Goal: Task Accomplishment & Management: Manage account settings

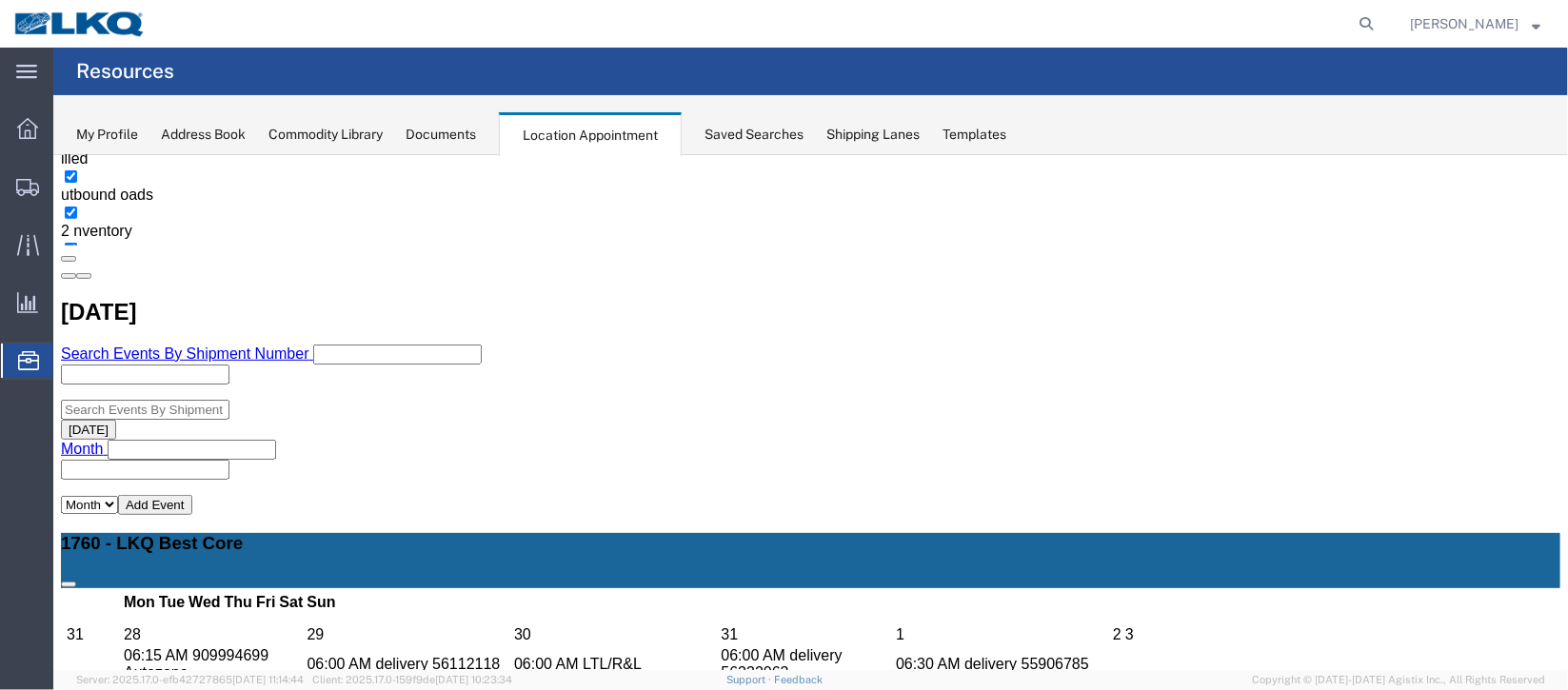
scroll to position [428, 0]
select select "100"
select select "1"
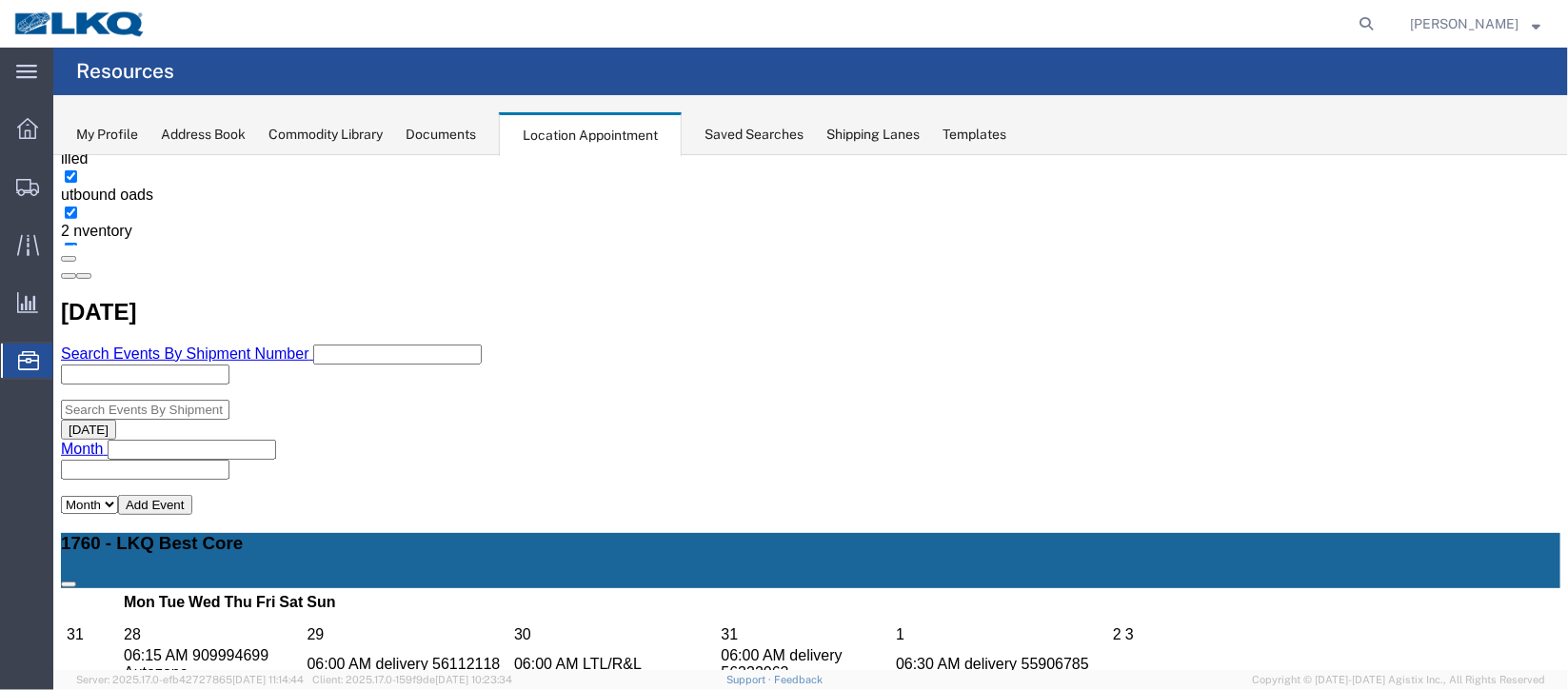
select select
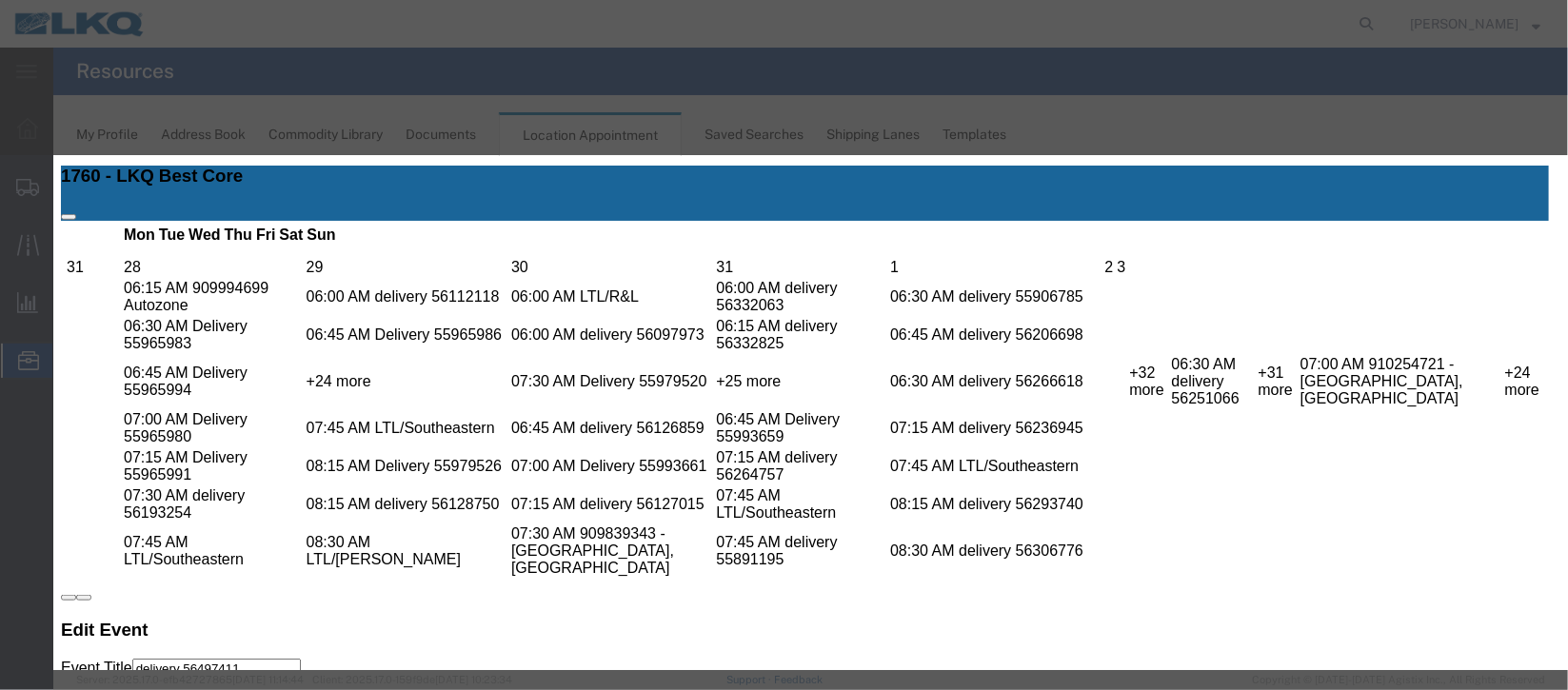
scroll to position [243, 0]
type input "de"
select select "40"
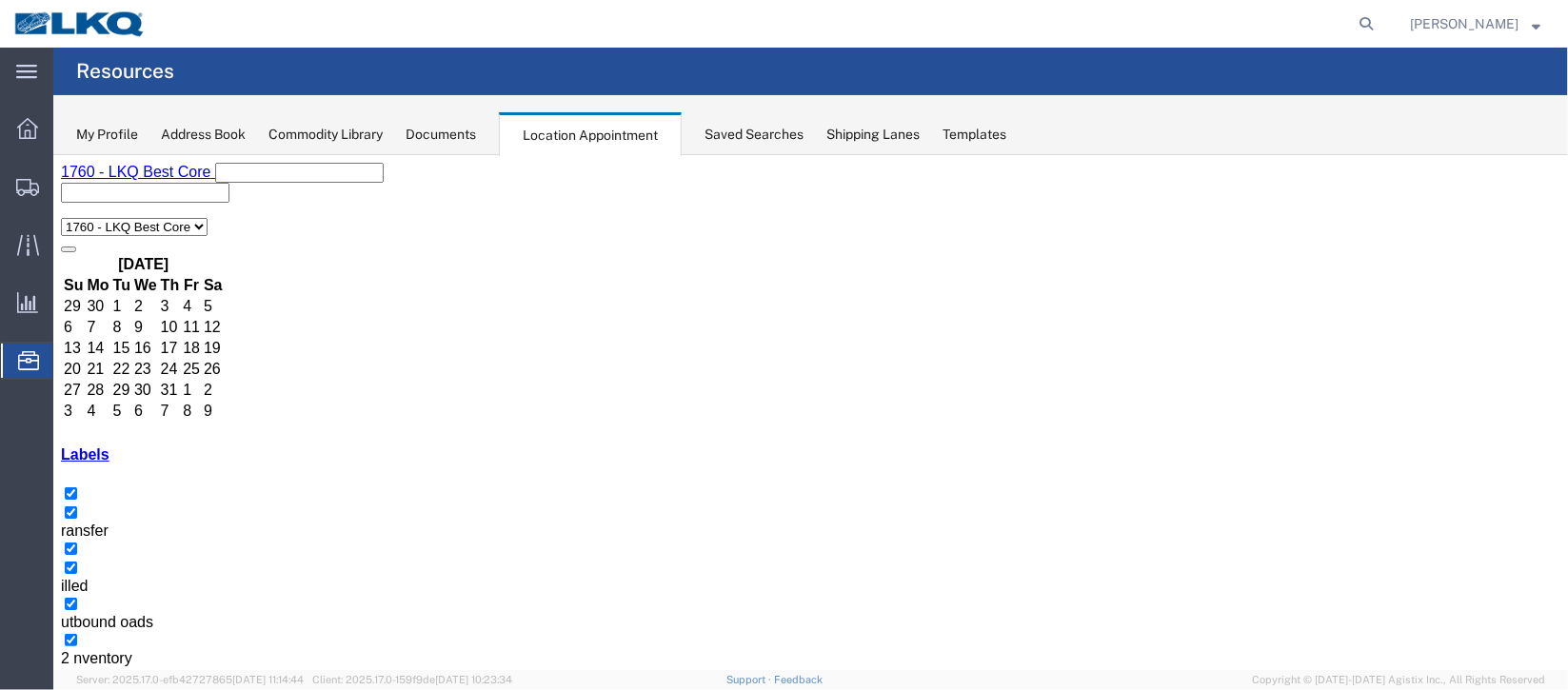
scroll to position [162, 0]
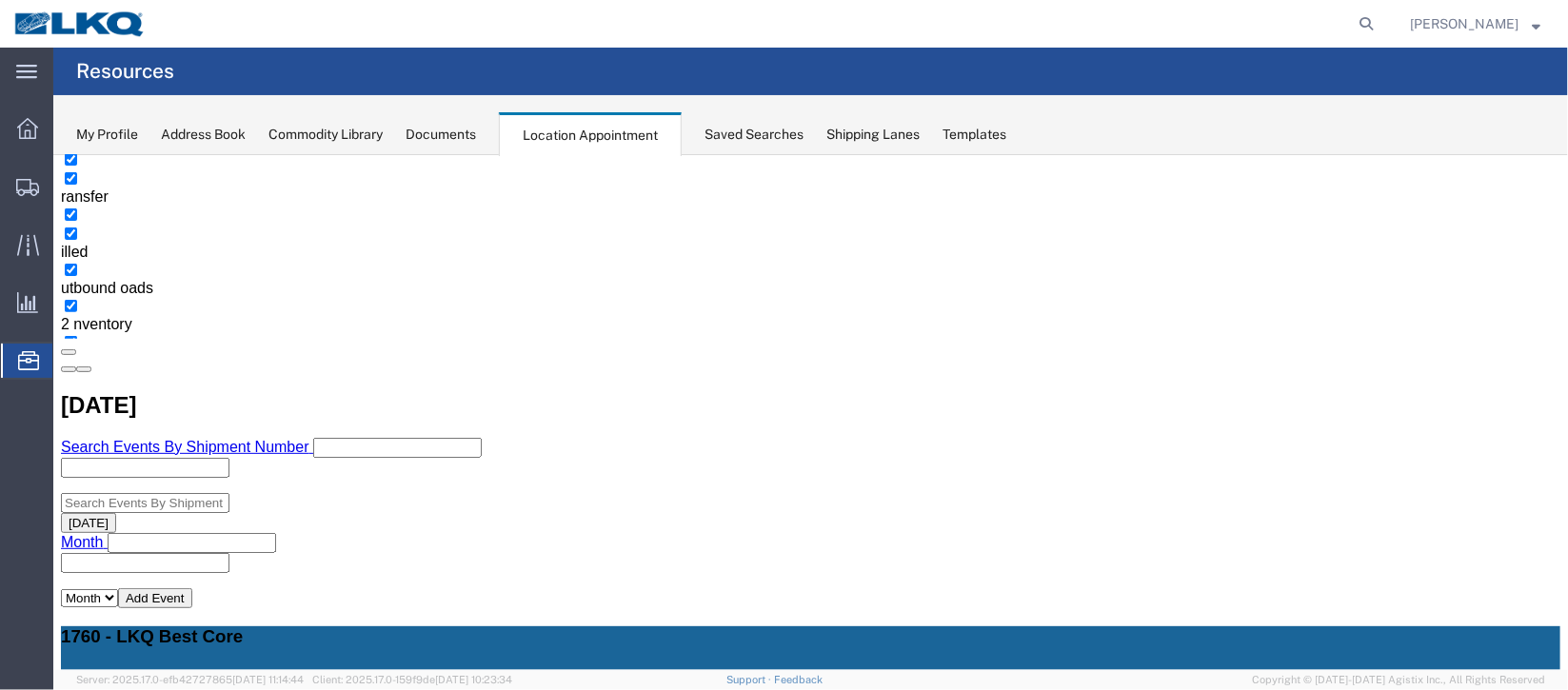
scroll to position [447, 0]
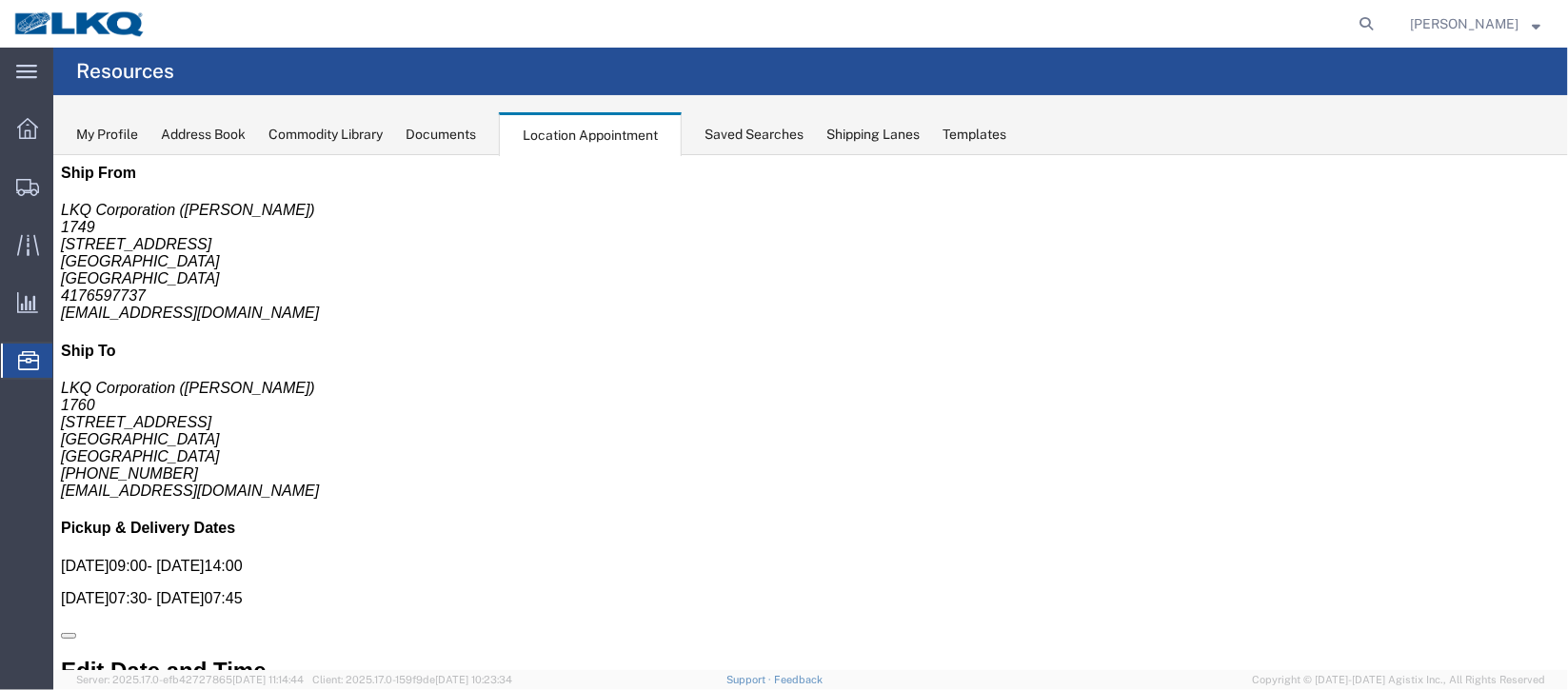
scroll to position [0, 0]
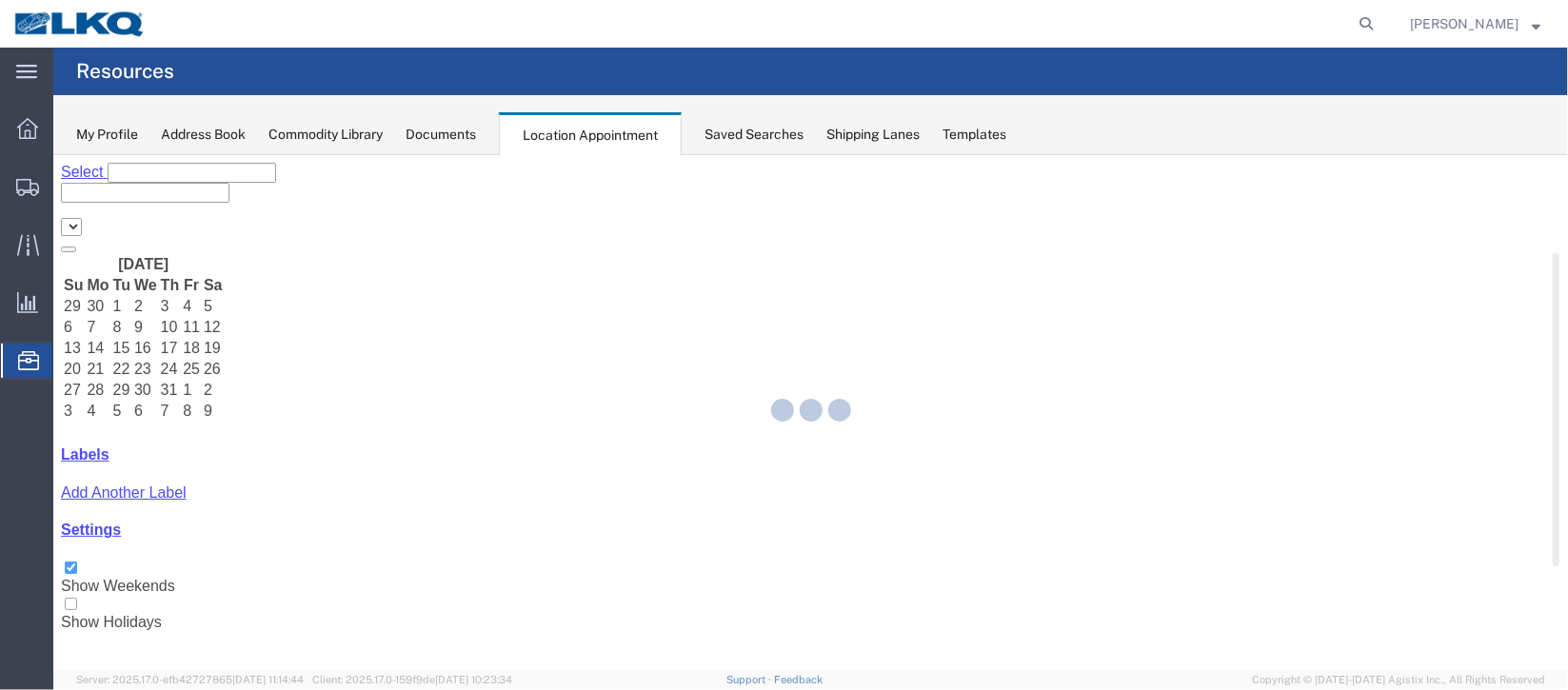
select select "27634"
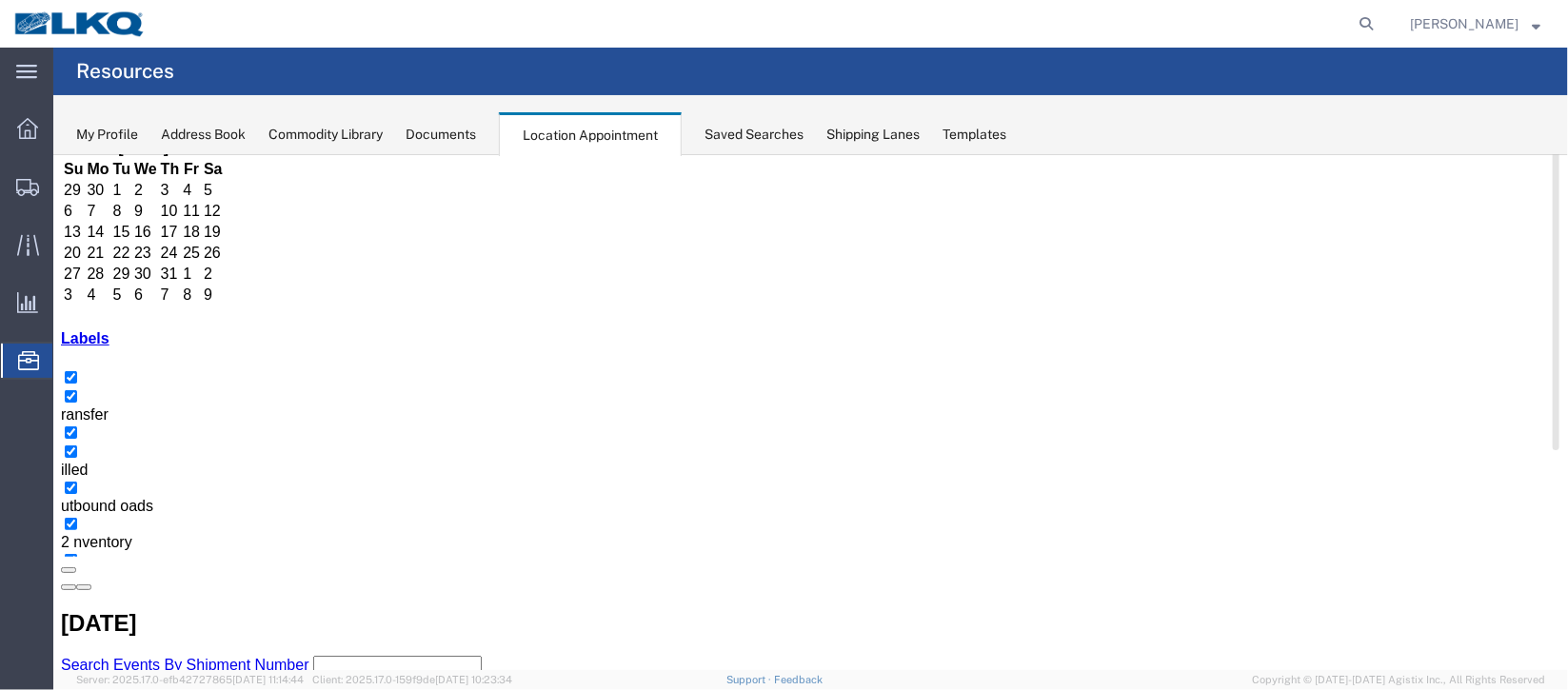
scroll to position [162, 0]
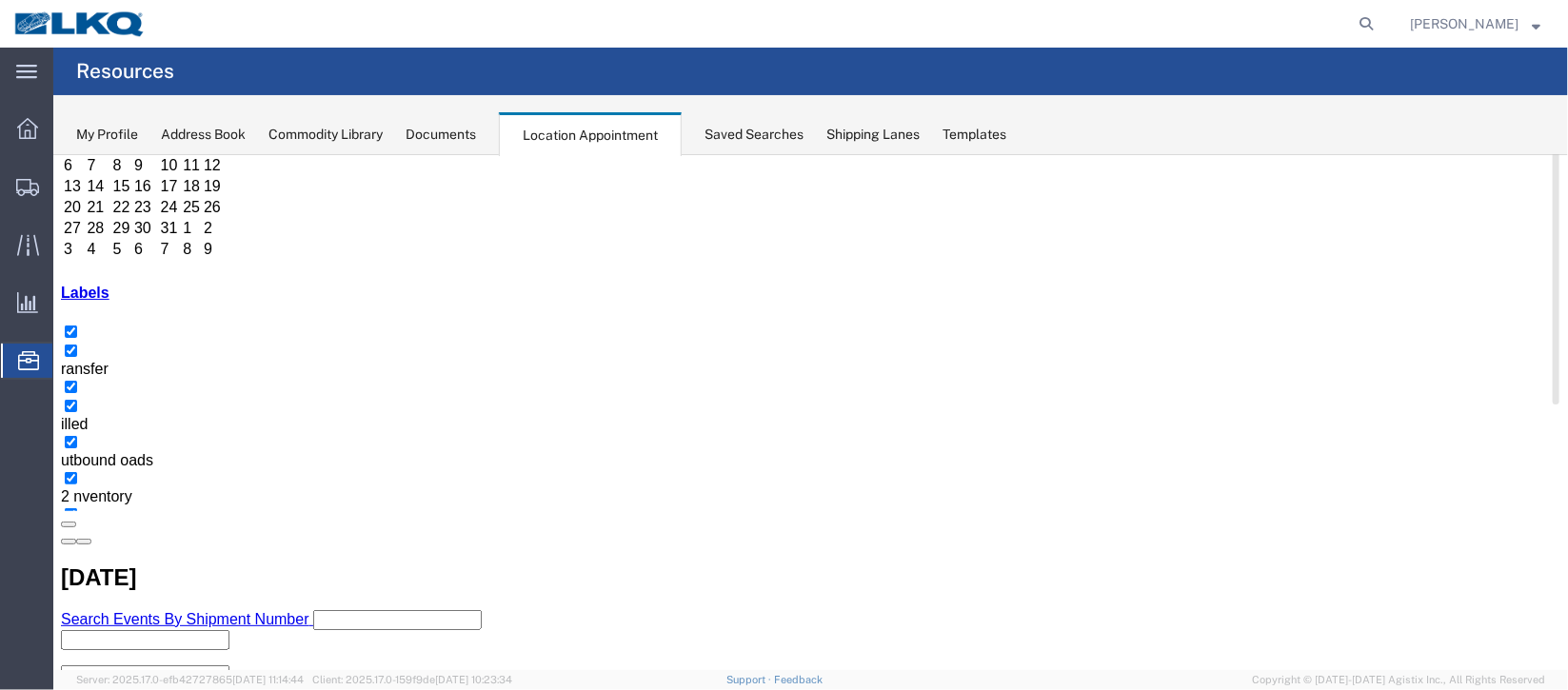
select select "1"
select select
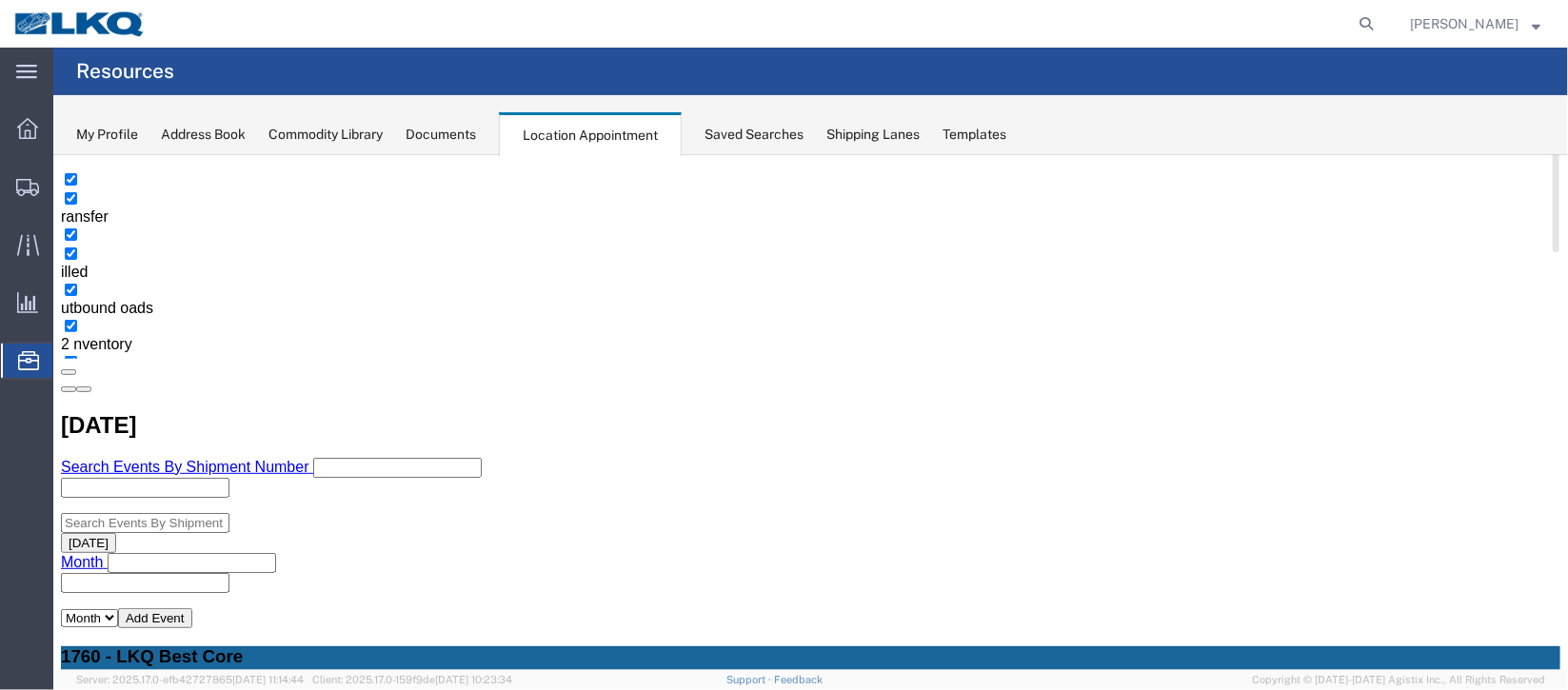
scroll to position [447, 0]
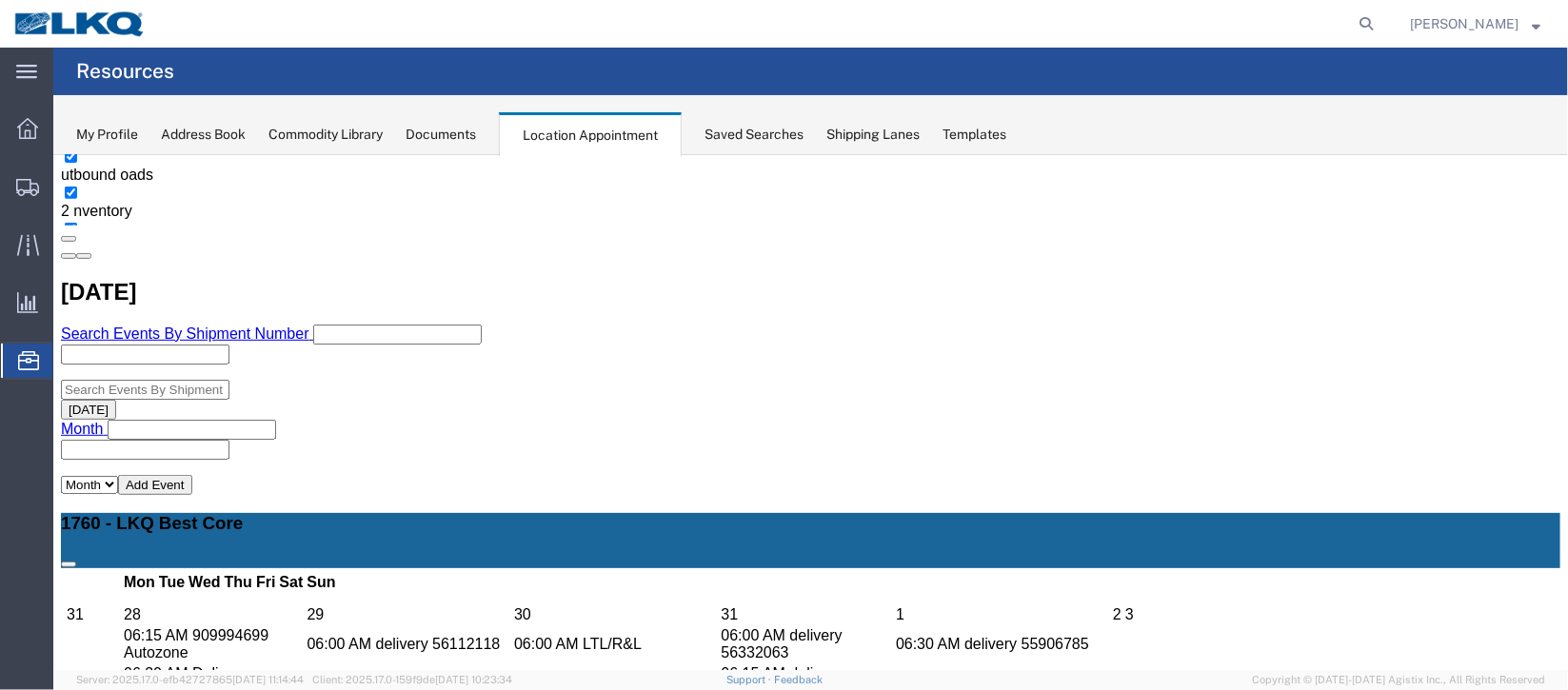
select select "1"
select select
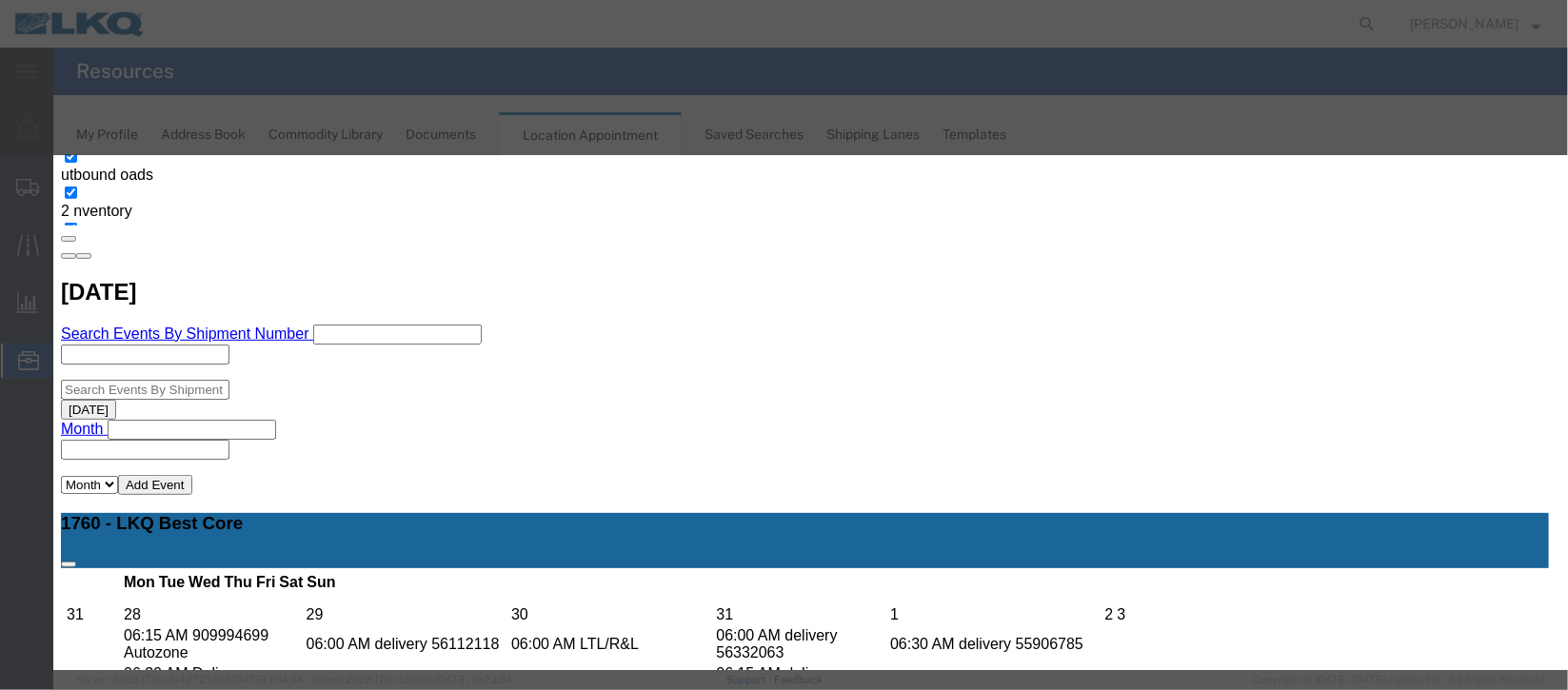
select select
type input "de"
select select "40"
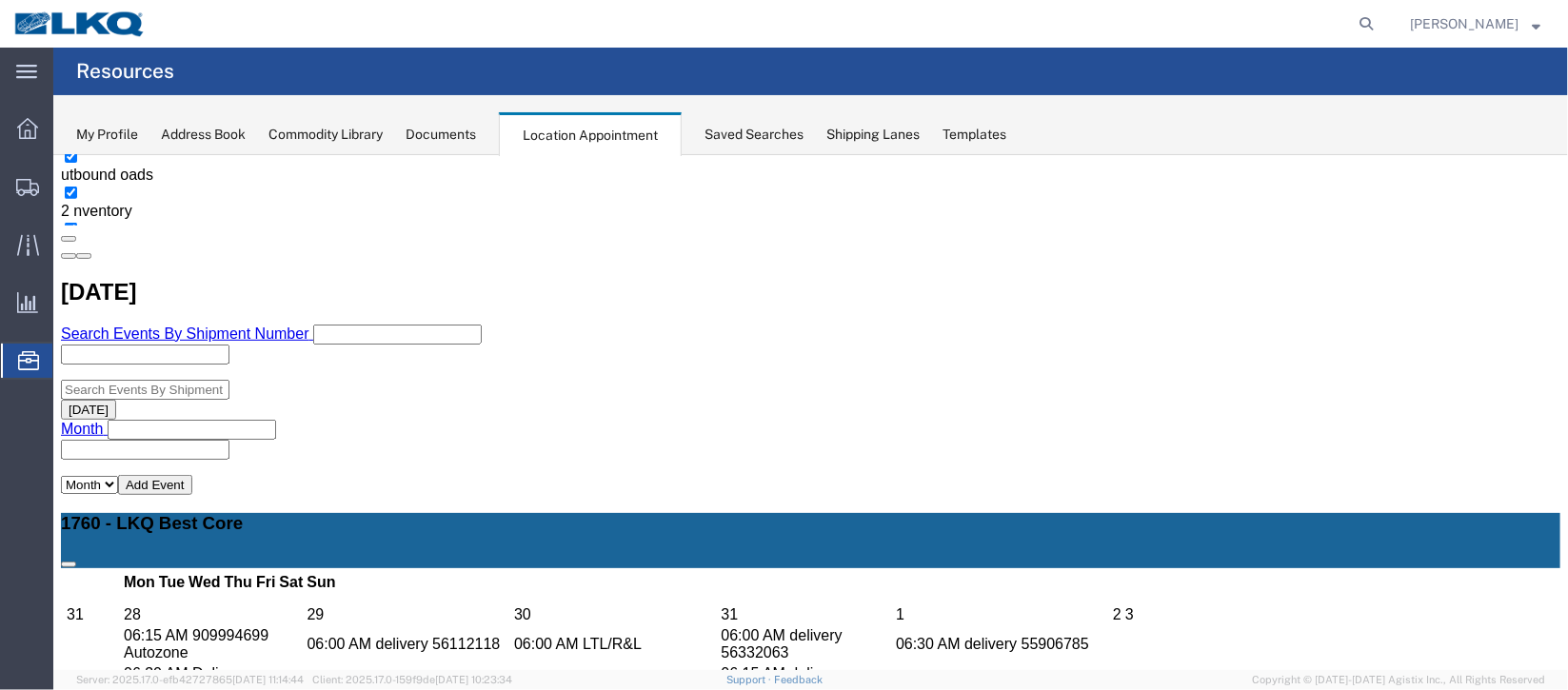
scroll to position [0, 0]
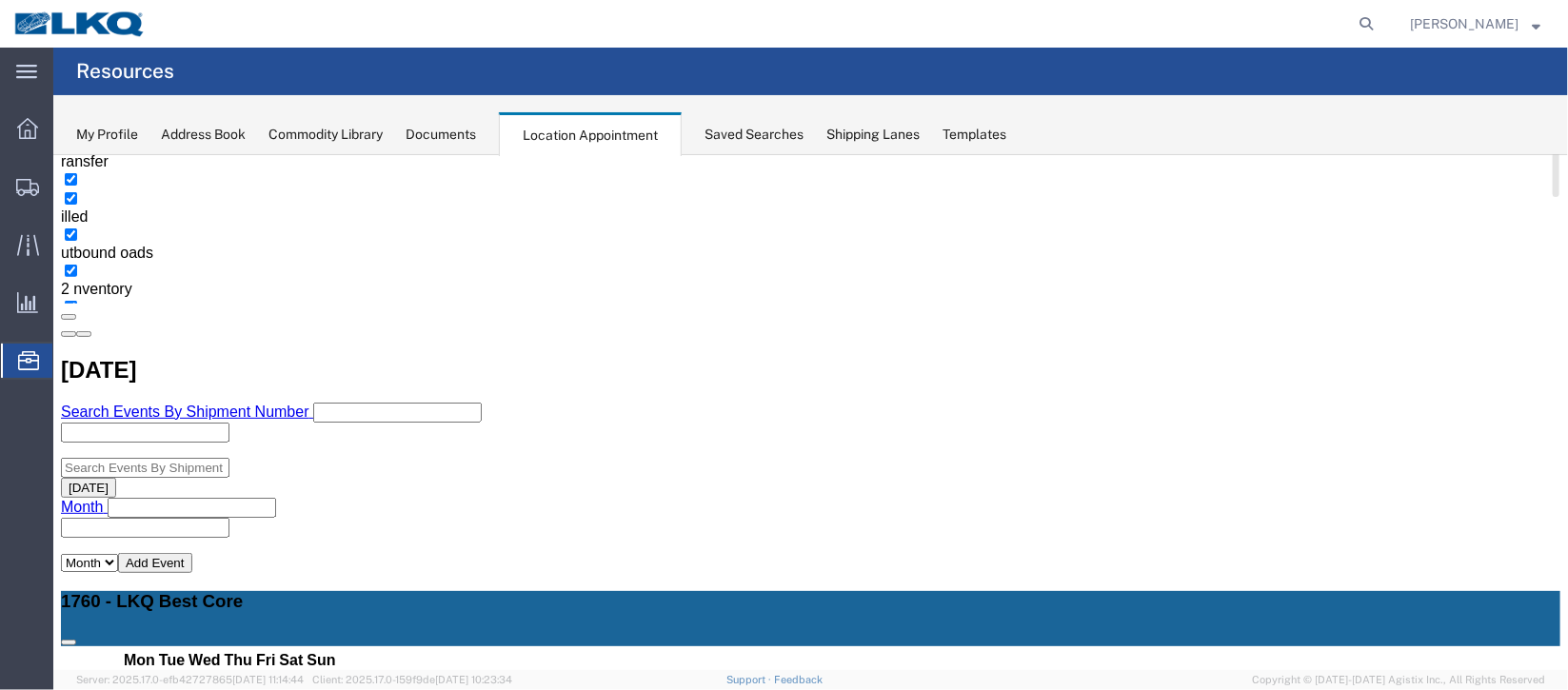
scroll to position [428, 0]
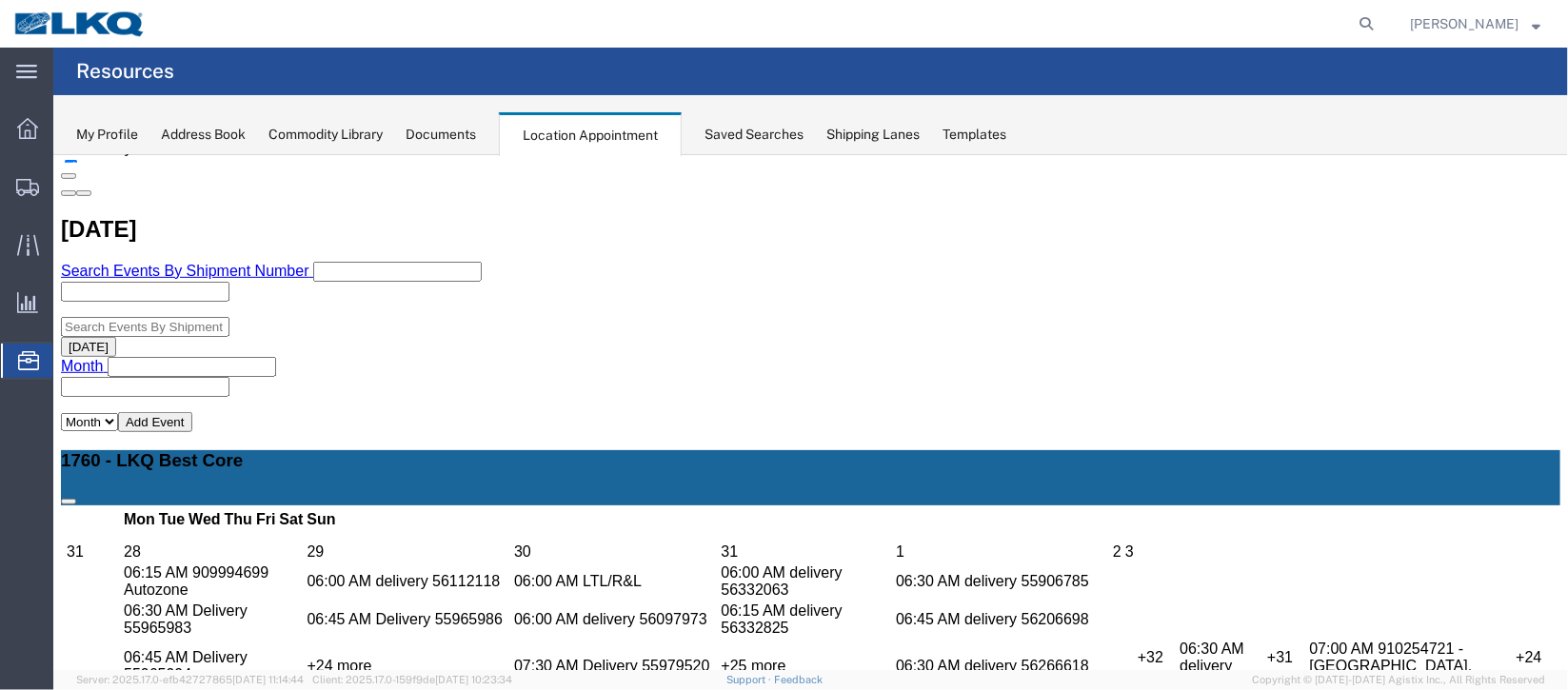
scroll to position [570, 0]
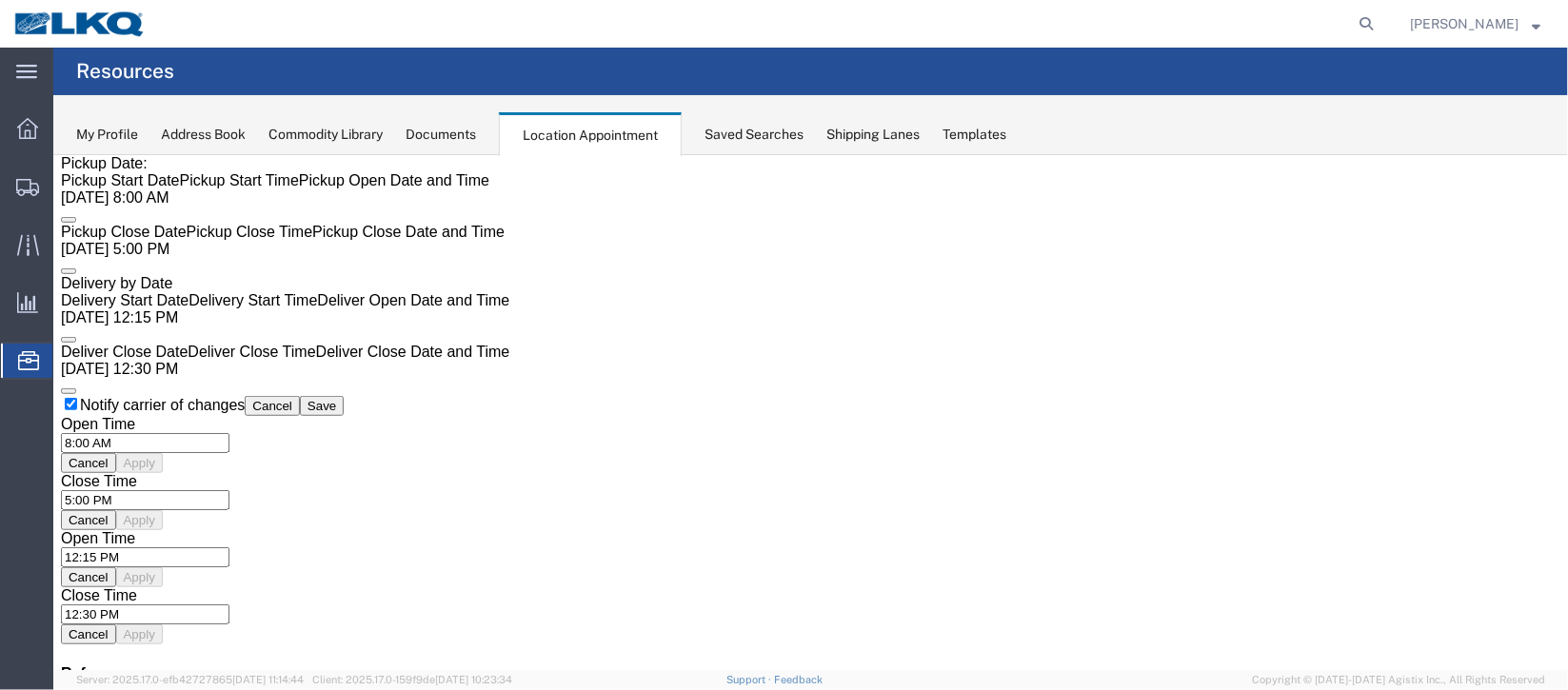
scroll to position [0, 0]
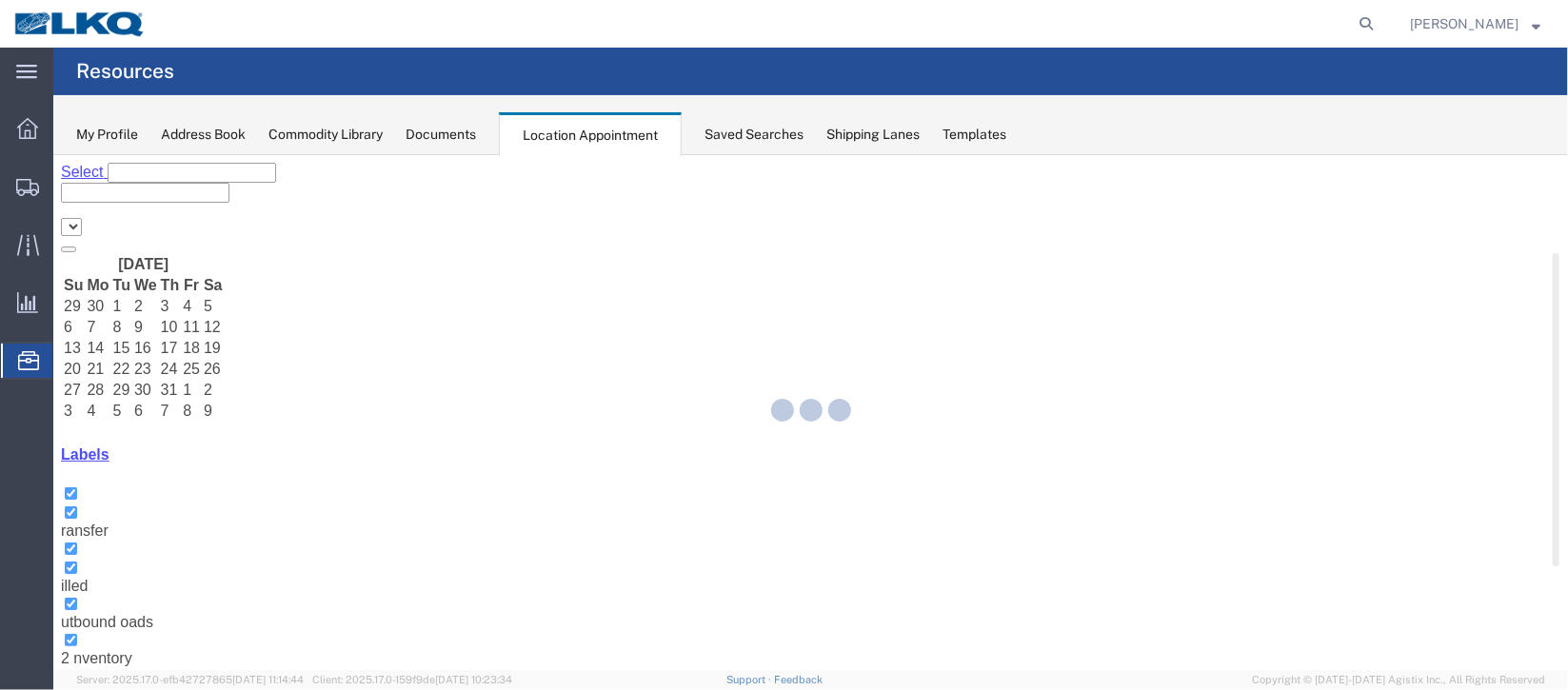
select select "27634"
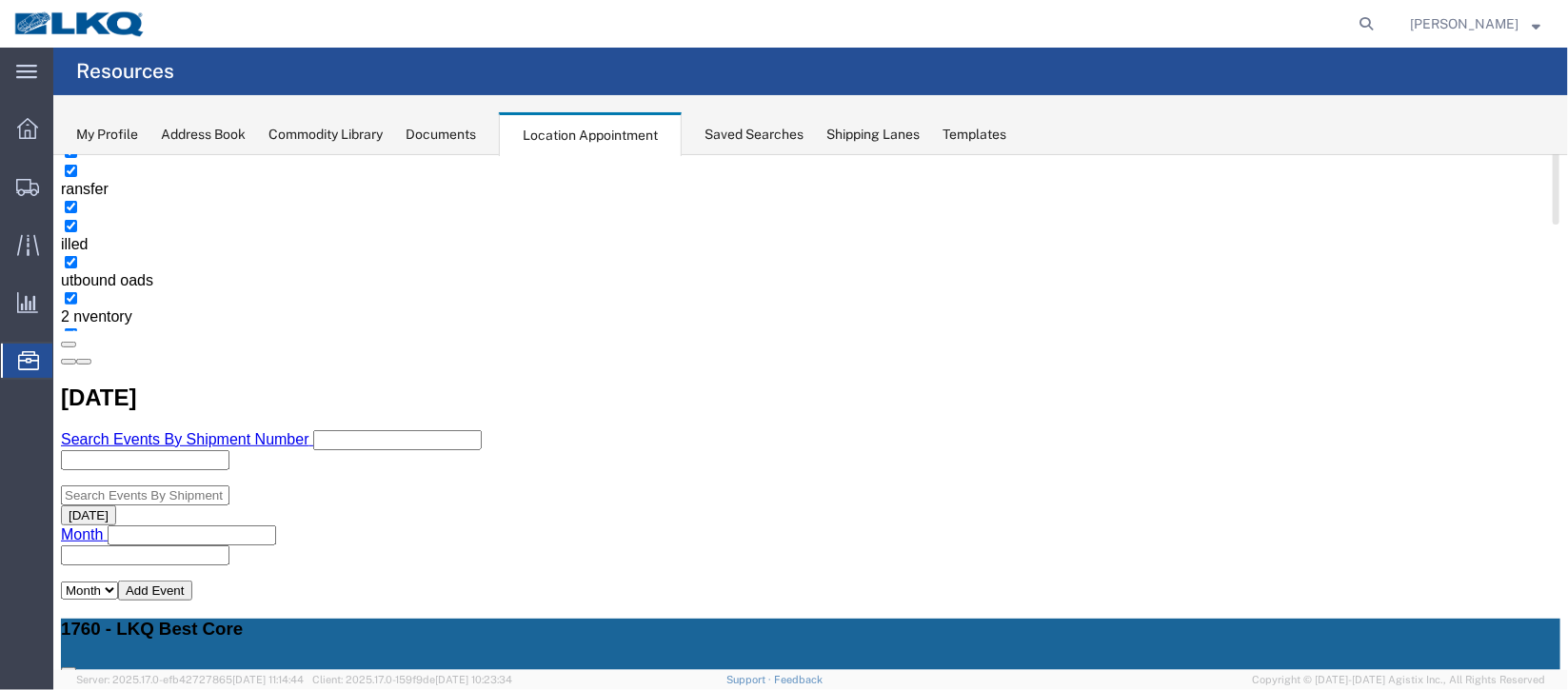
scroll to position [304, 0]
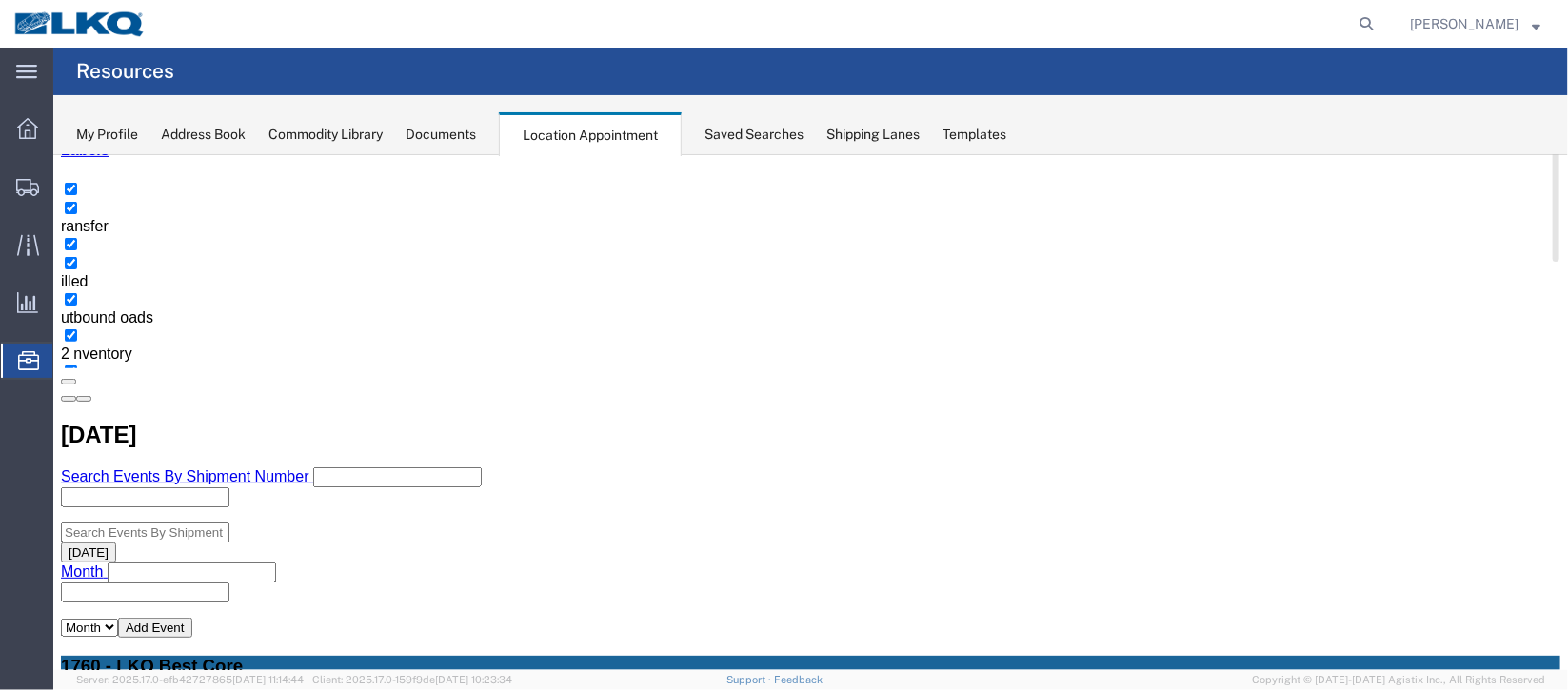
select select "1"
select select
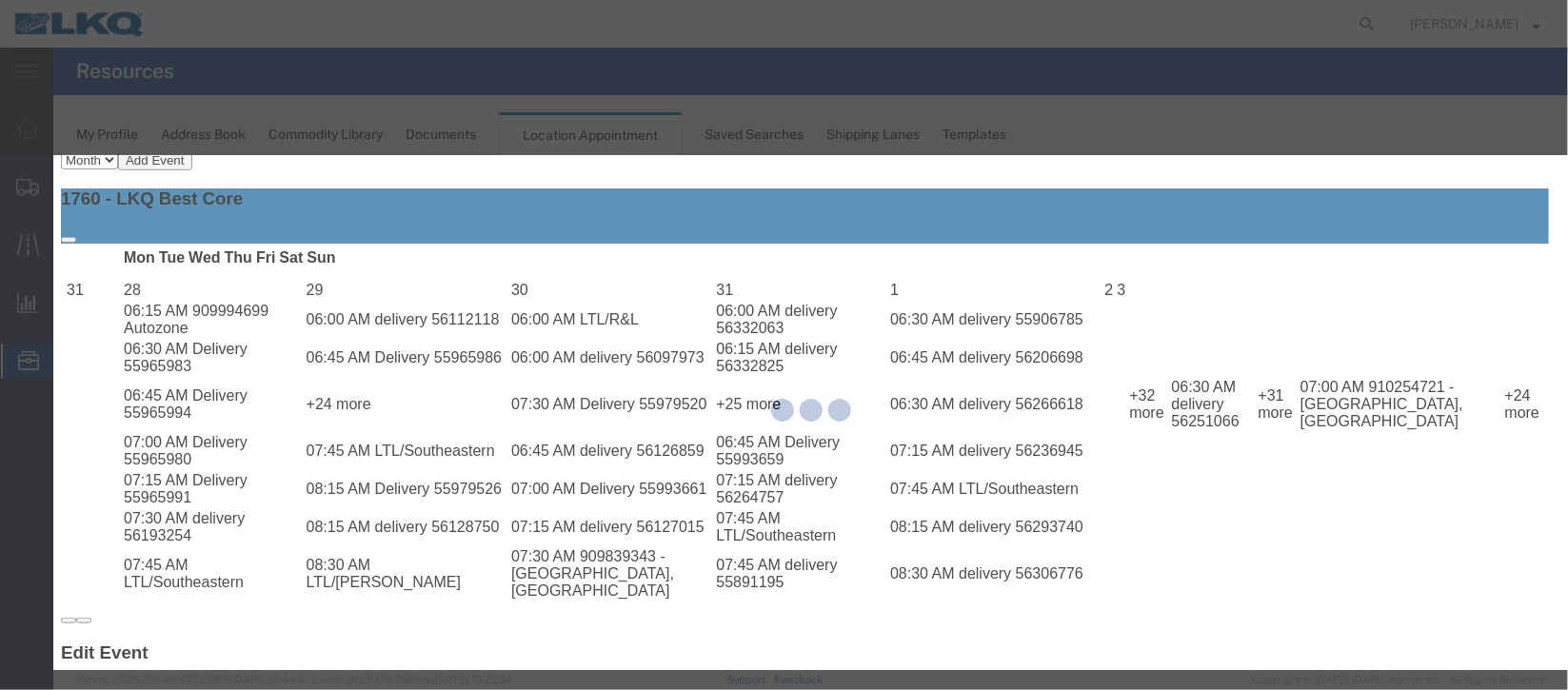
scroll to position [774, 0]
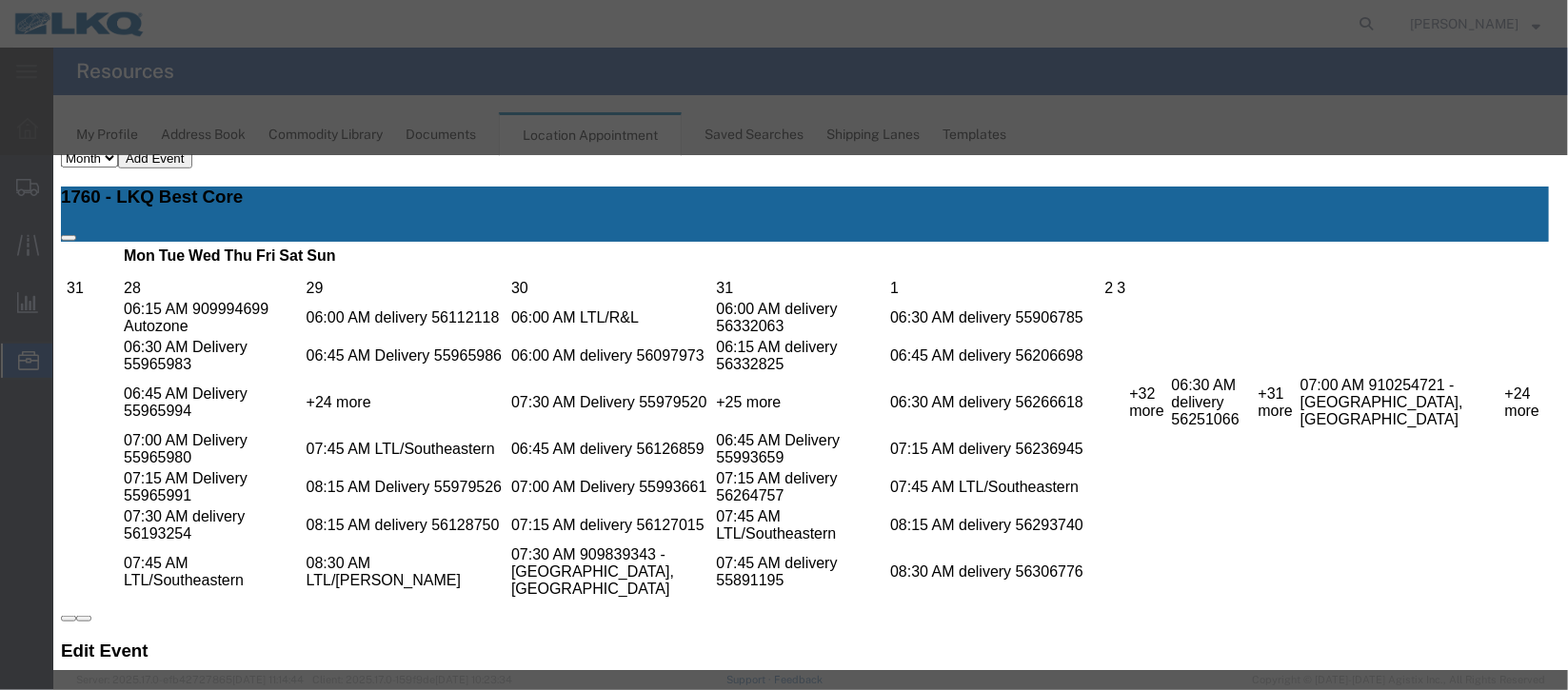
select select
type input "de"
select select "40"
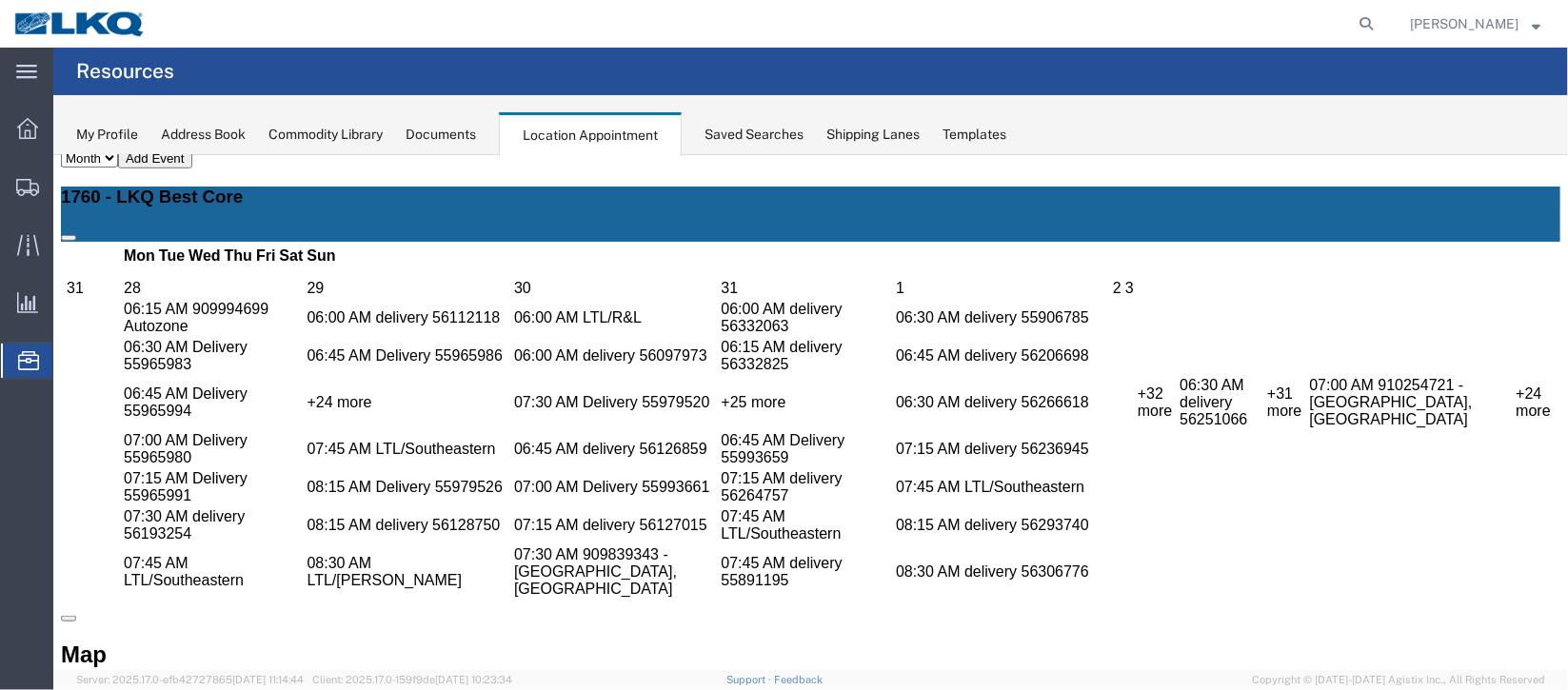
scroll to position [0, 0]
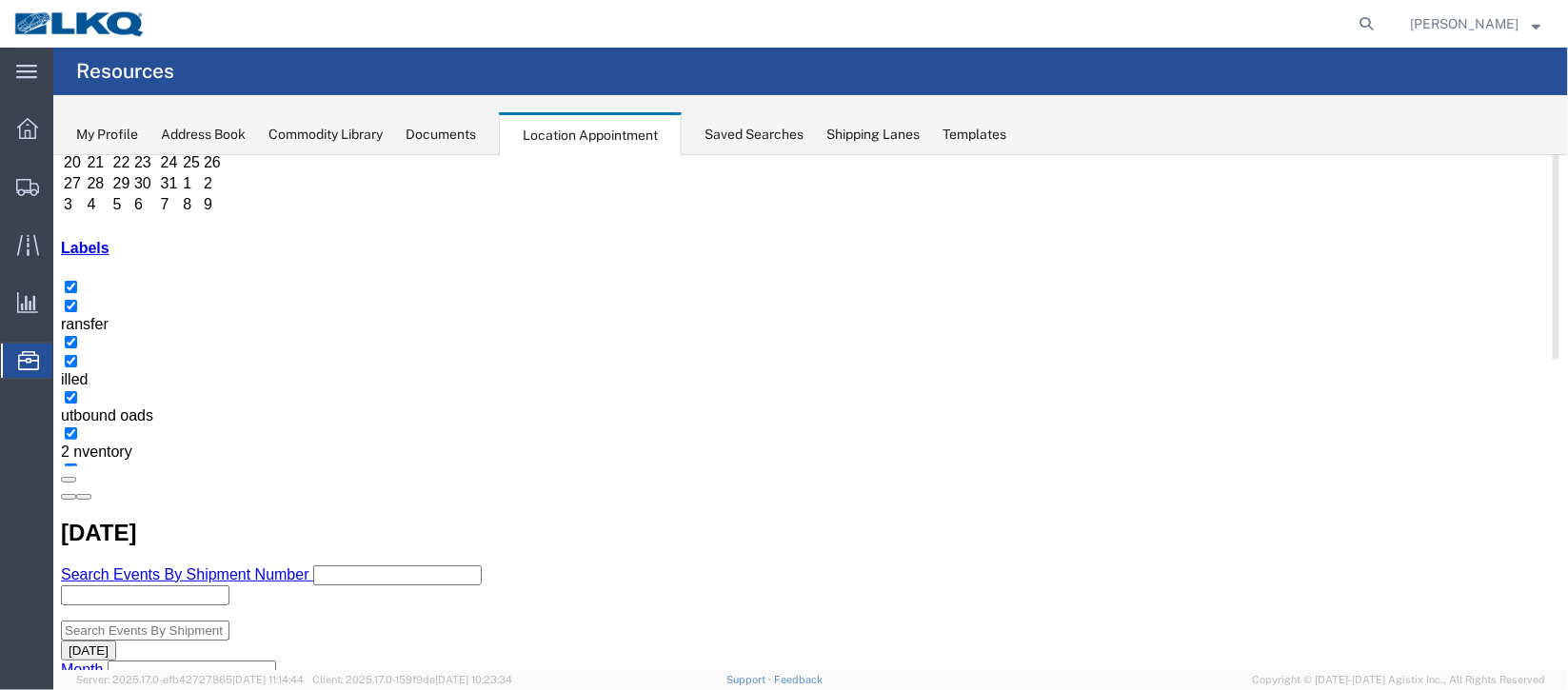
scroll to position [284, 0]
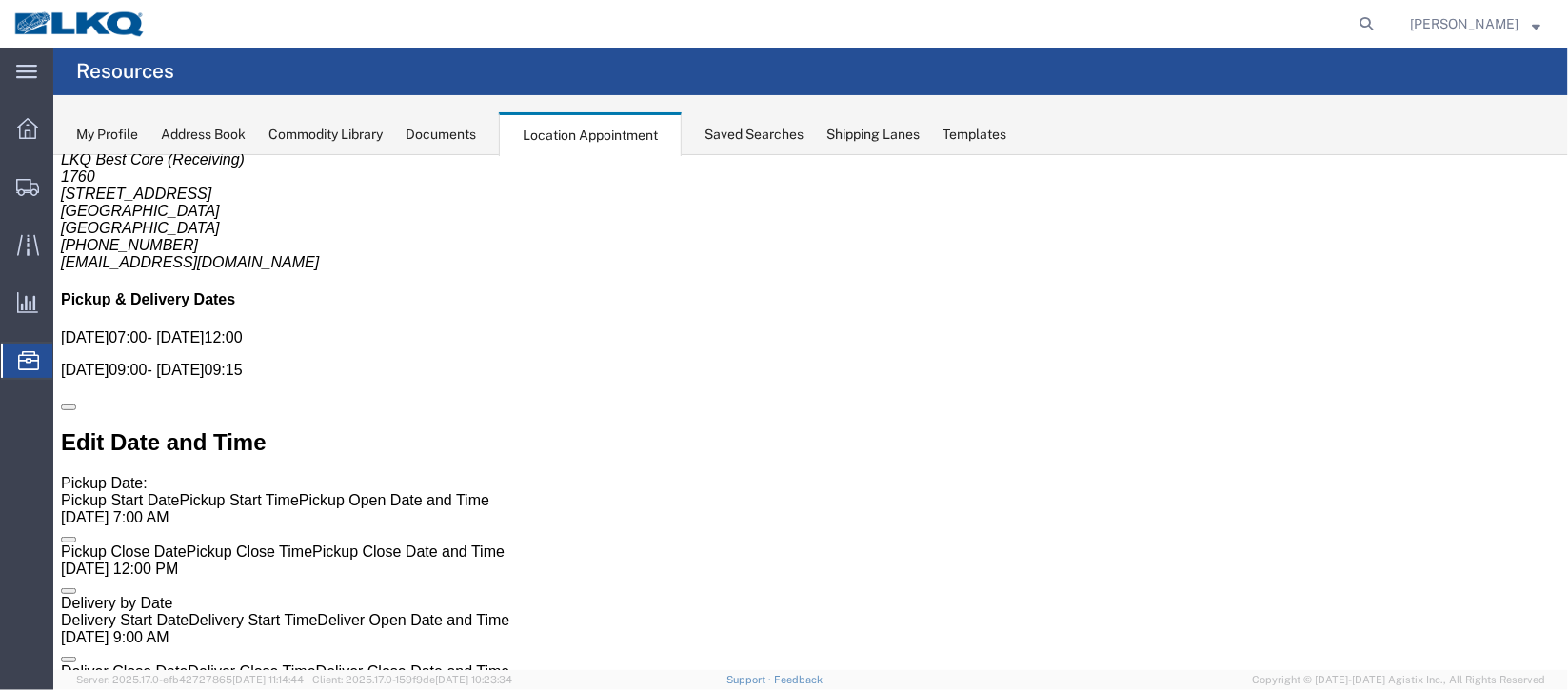
click at [436, 141] on div "Documents" at bounding box center [441, 134] width 71 height 20
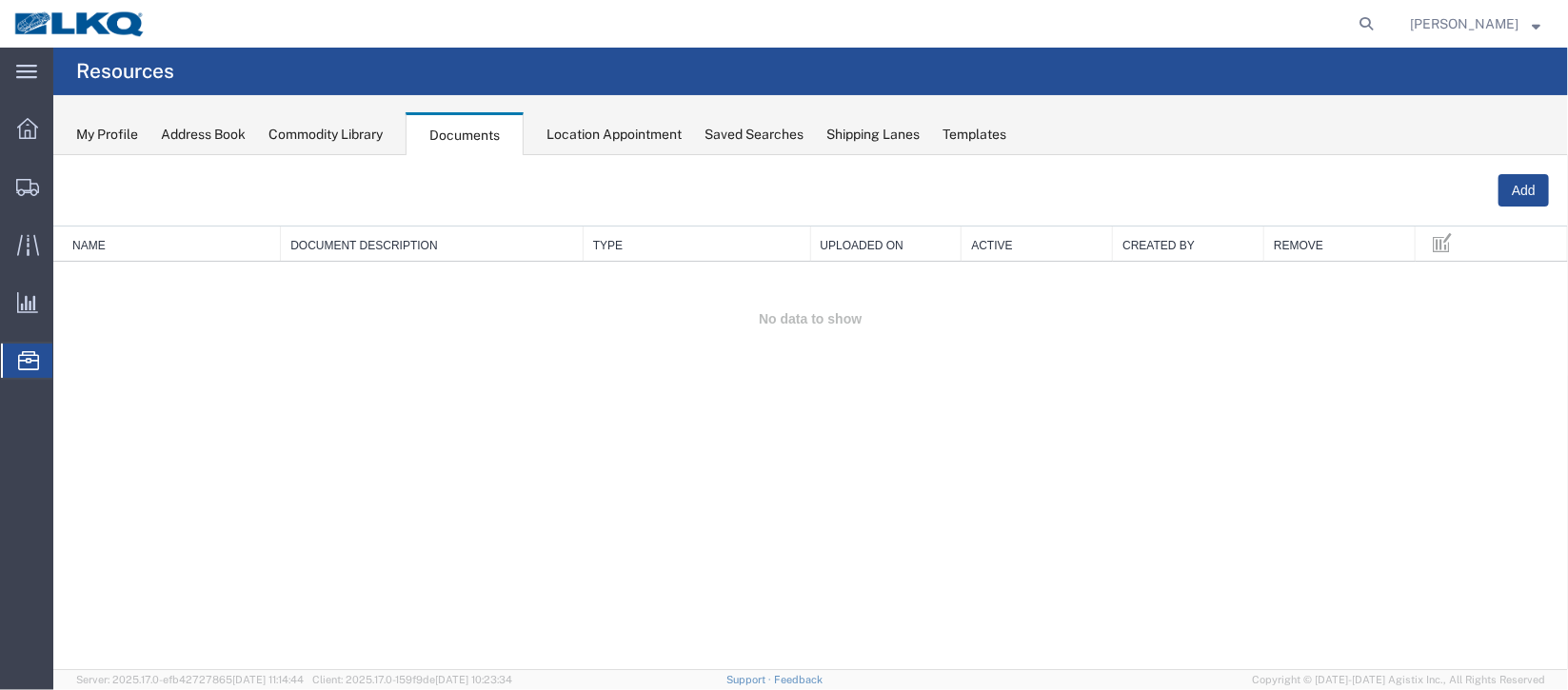
click at [483, 137] on div "Documents" at bounding box center [465, 134] width 118 height 44
click at [600, 148] on div "My Profile Address Book Commodity Library Documents Location Appointment Saved …" at bounding box center [811, 125] width 1514 height 60
click at [608, 141] on div "Location Appointment" at bounding box center [614, 134] width 135 height 20
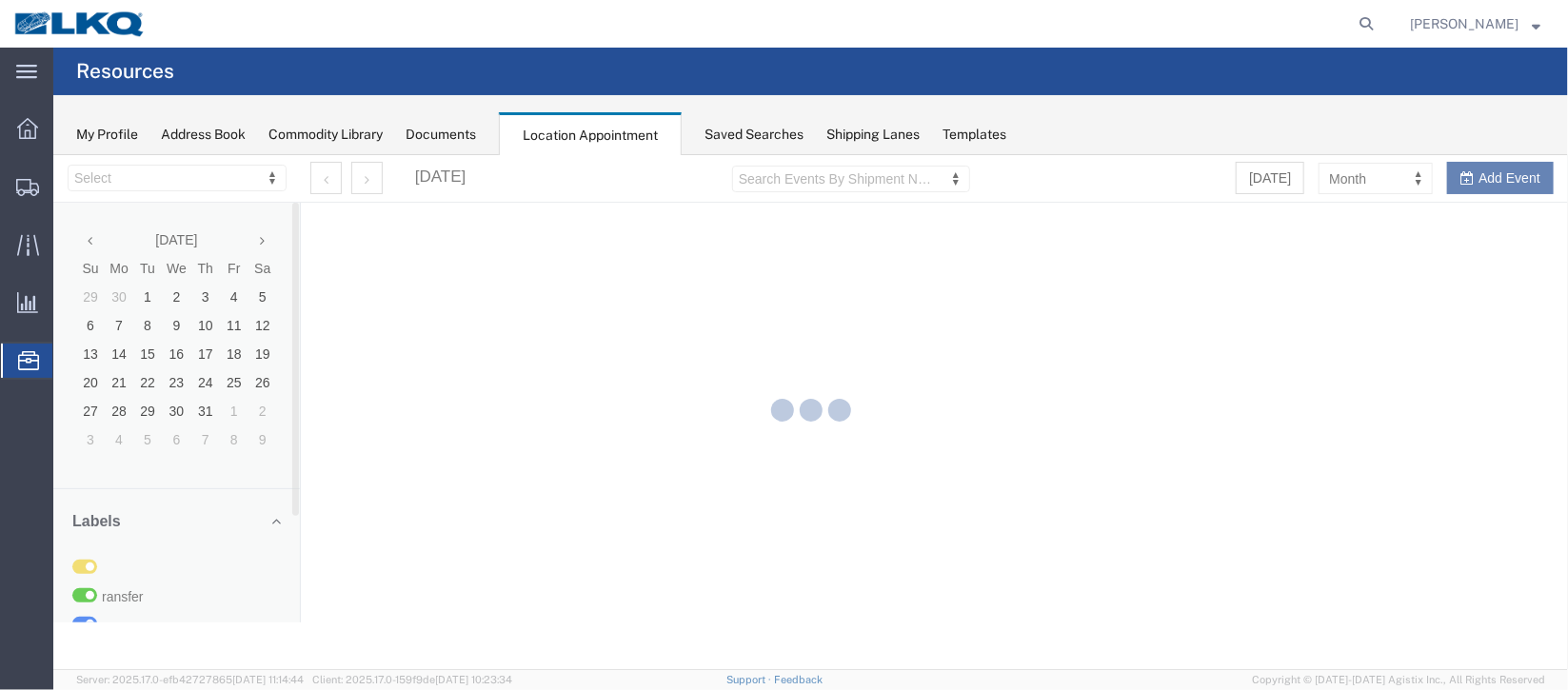
select select "27634"
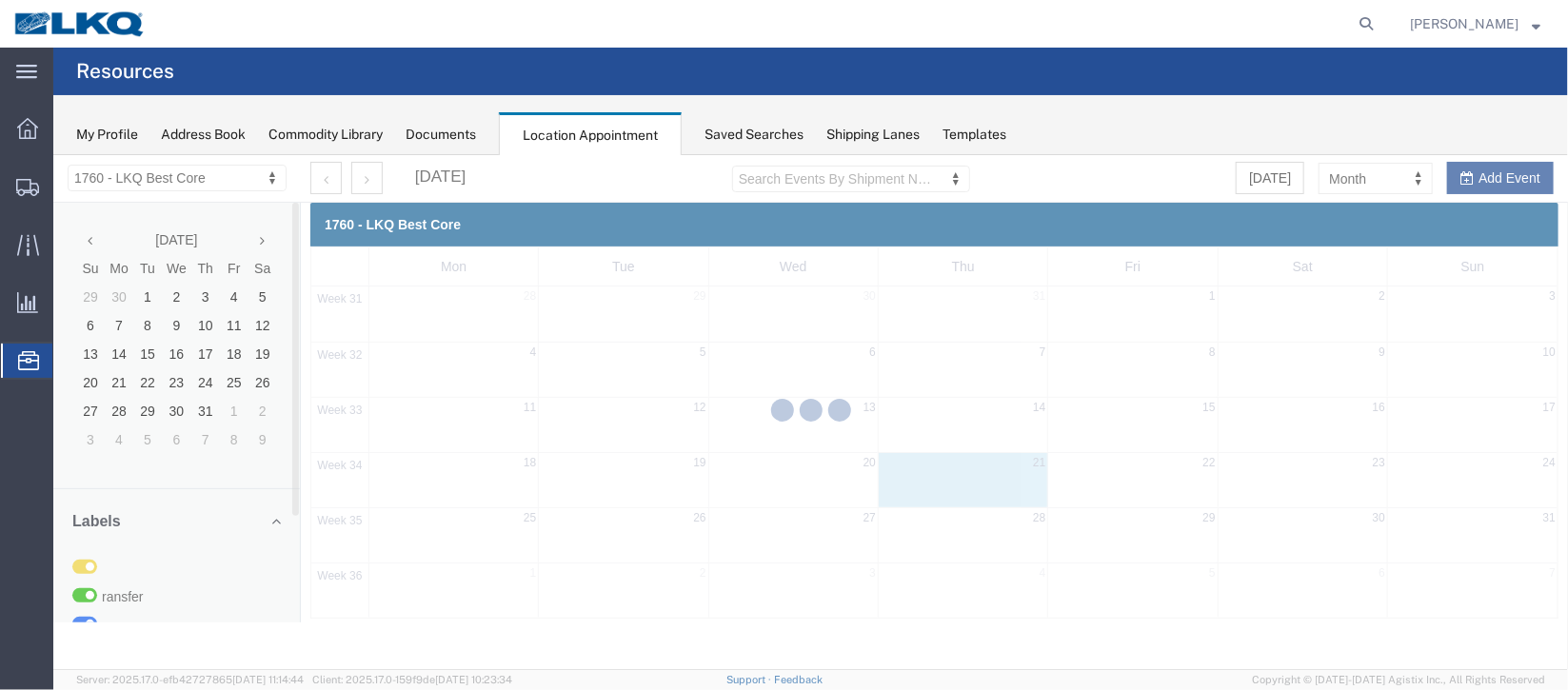
click at [476, 135] on div "Documents" at bounding box center [441, 134] width 71 height 20
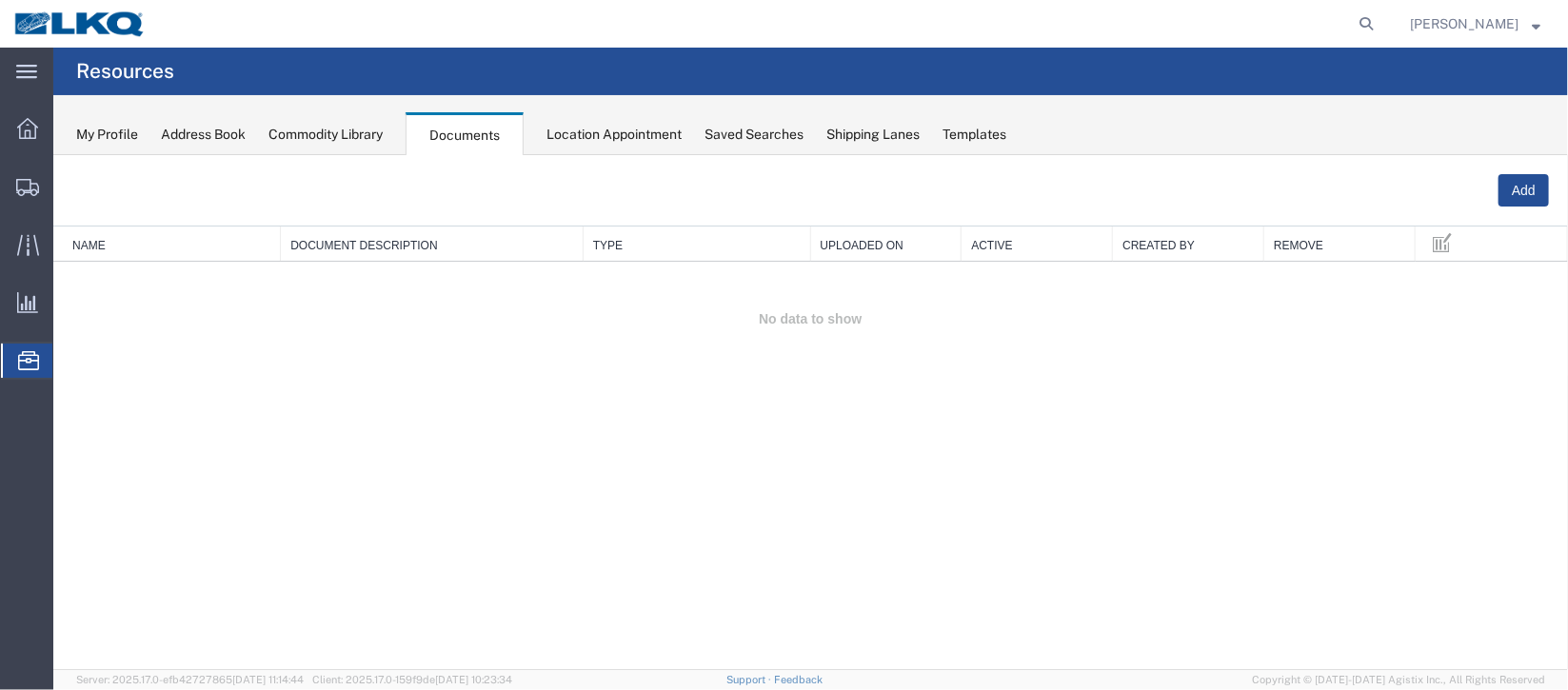
click at [0, 0] on span "Location Appointment" at bounding box center [0, 0] width 0 height 0
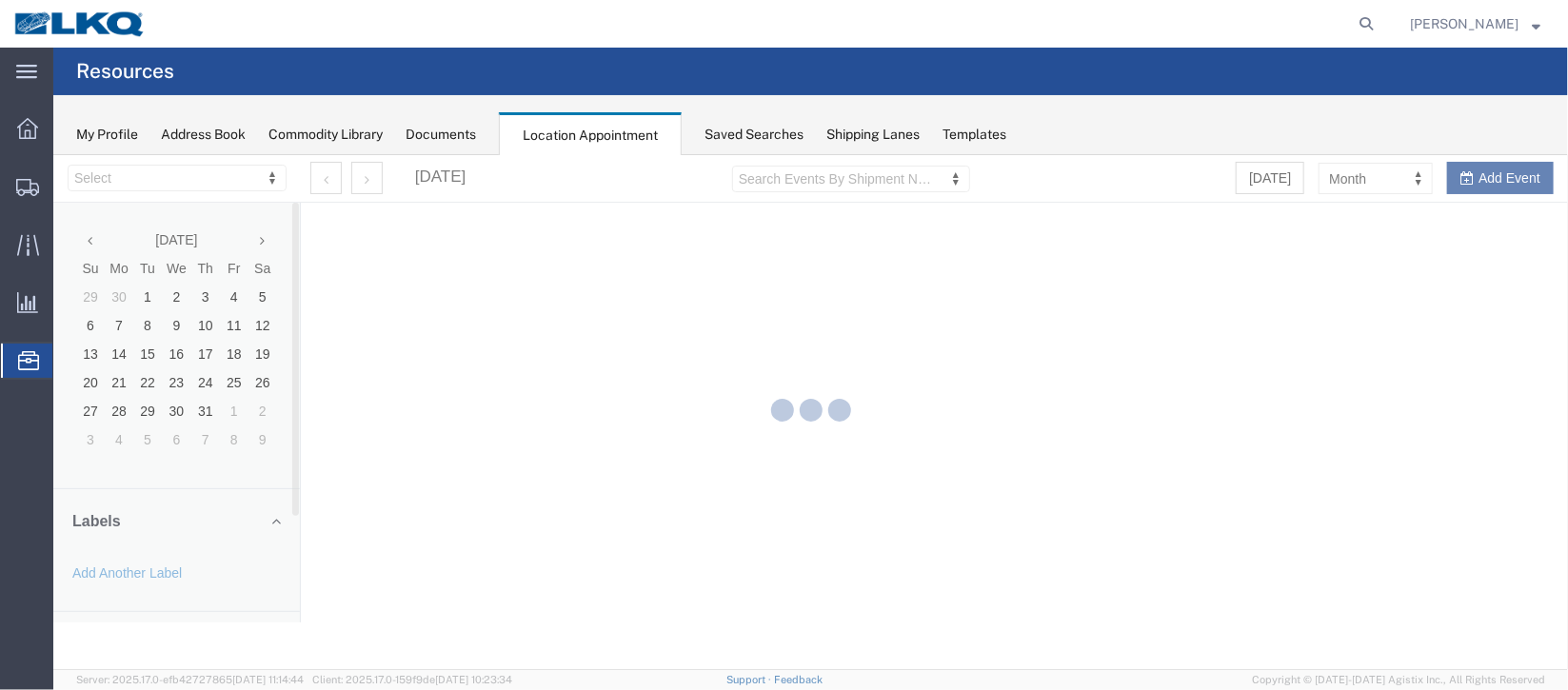
select select "27634"
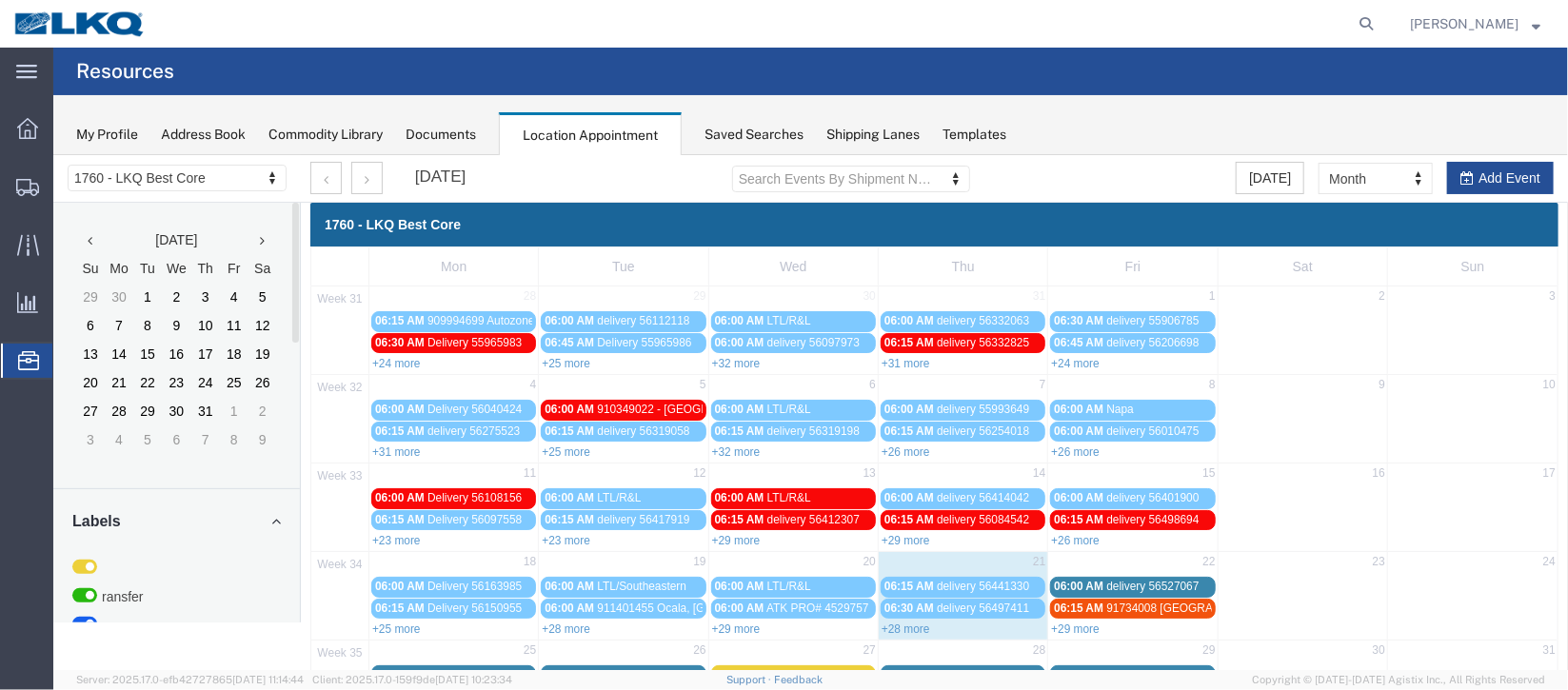
scroll to position [142, 0]
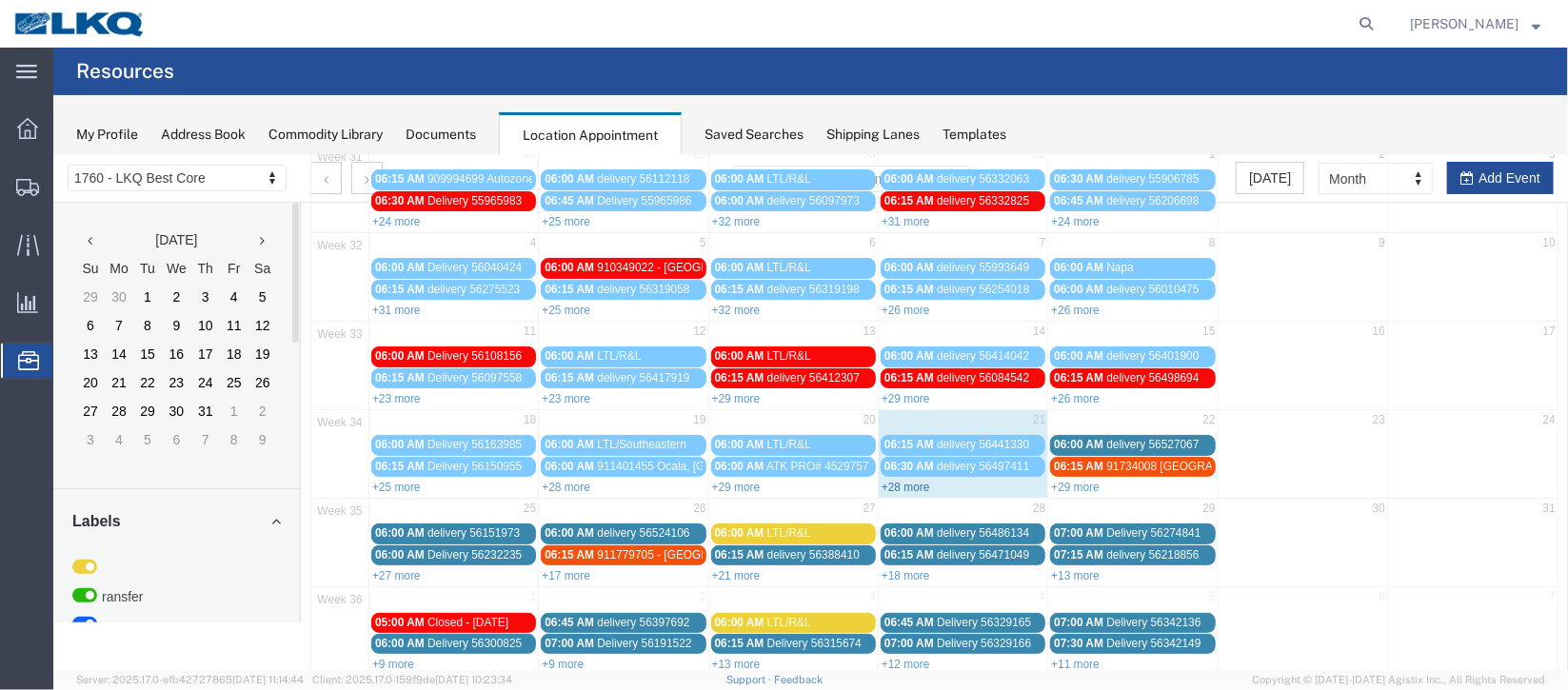
click at [903, 482] on link "+28 more" at bounding box center [904, 485] width 49 height 13
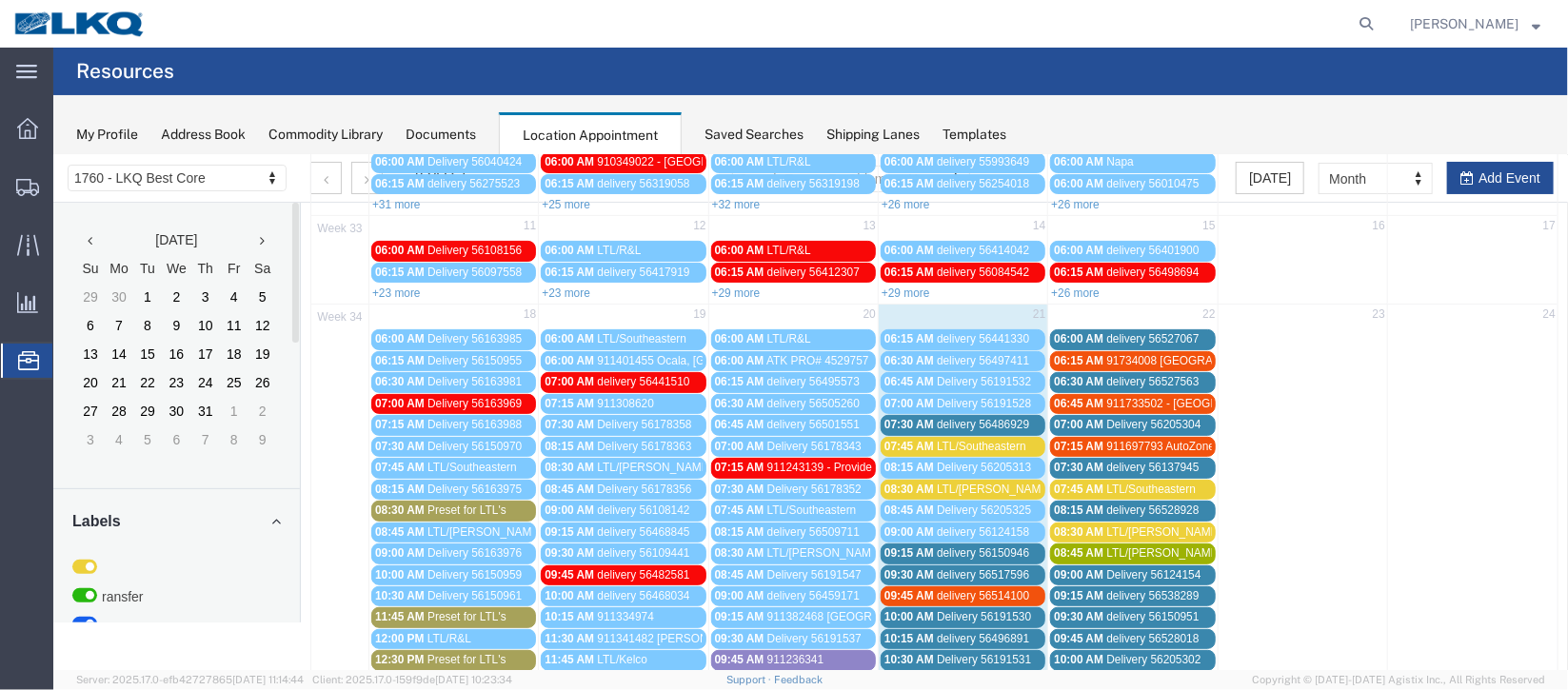
scroll to position [284, 0]
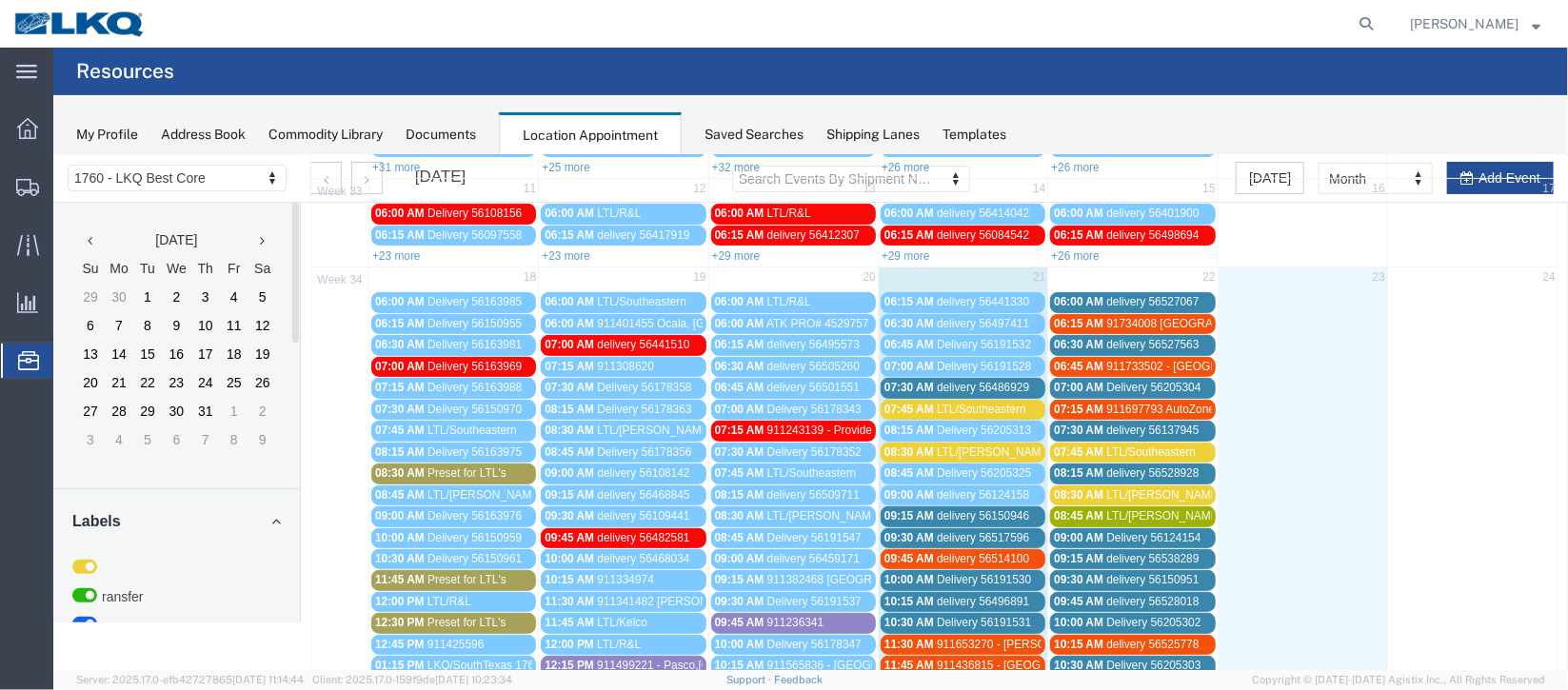
click at [1288, 315] on td at bounding box center [1301, 621] width 169 height 664
select select "1"
select select
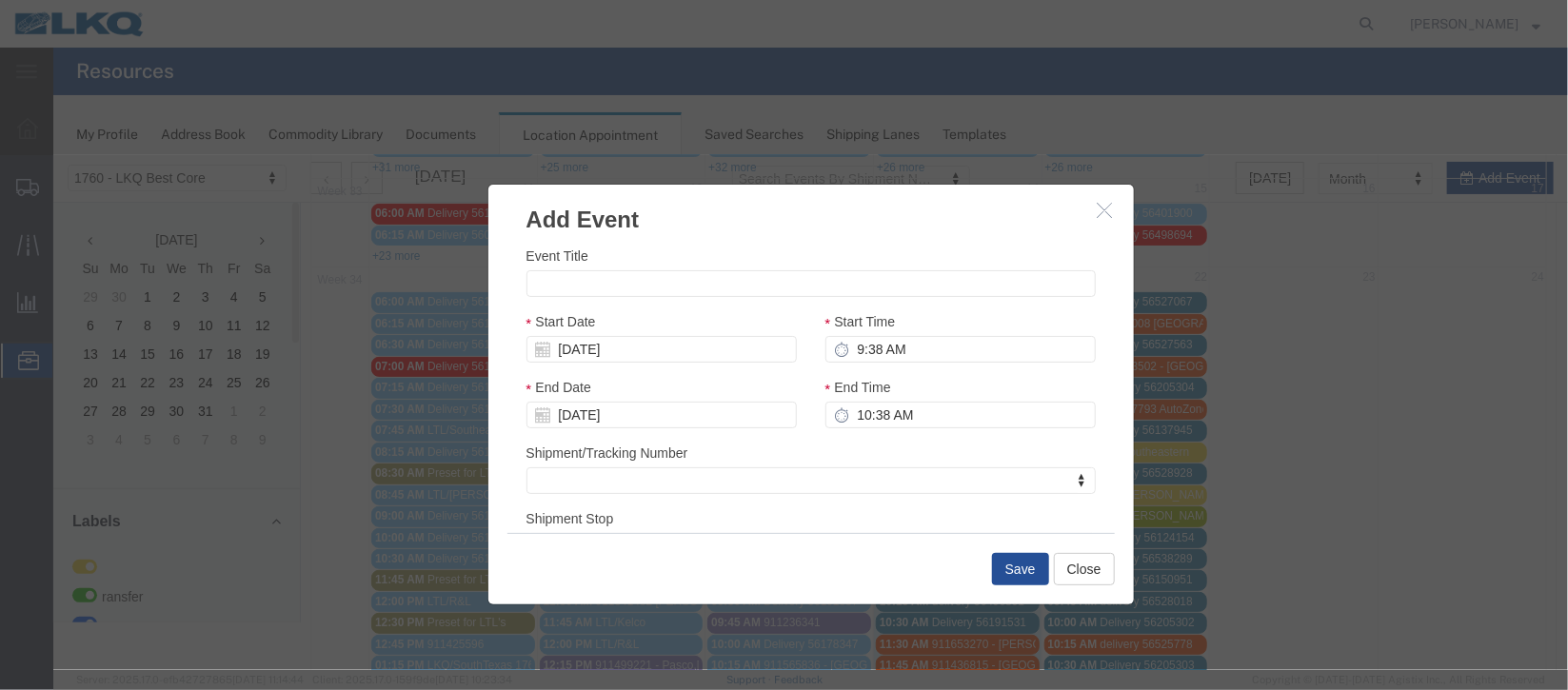
click at [1095, 210] on button "button" at bounding box center [1106, 210] width 24 height 24
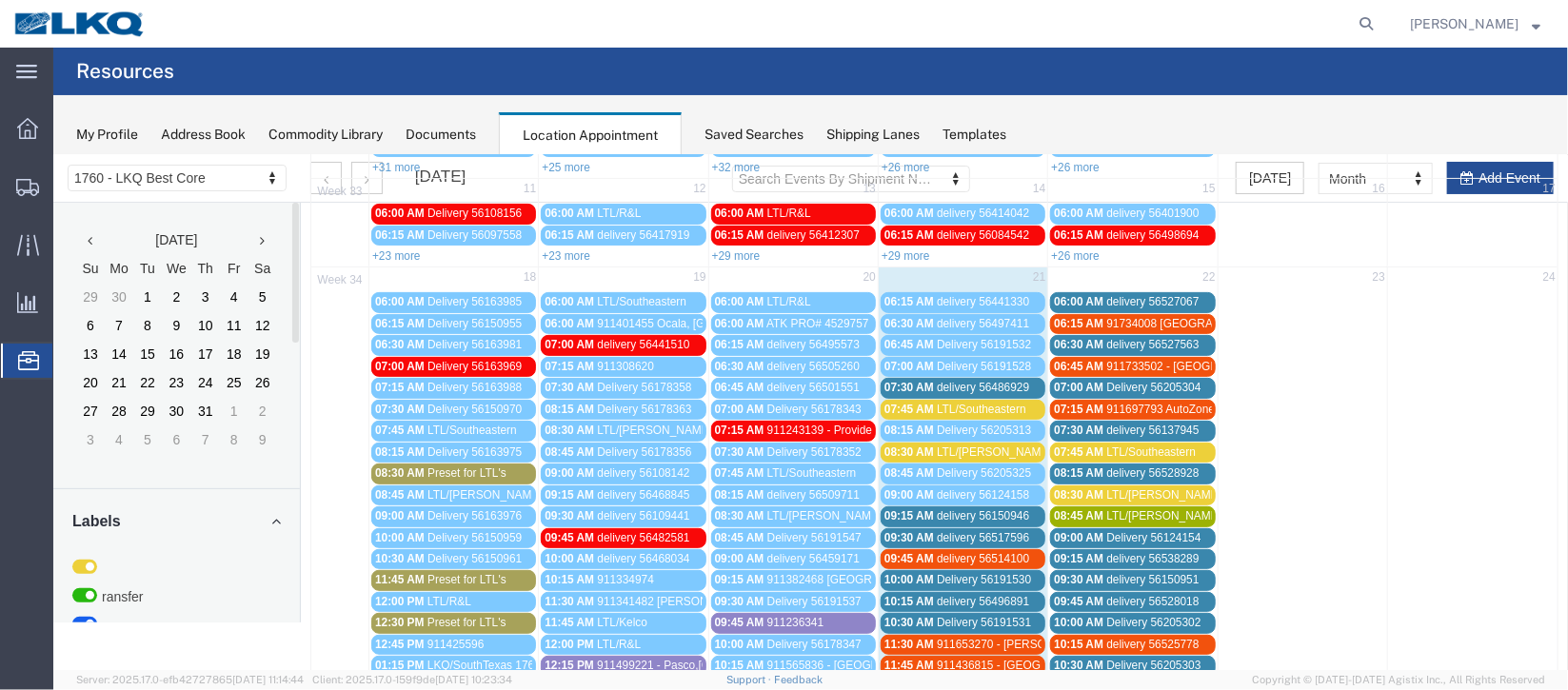
click at [948, 491] on span "delivery 56124158" at bounding box center [982, 493] width 93 height 13
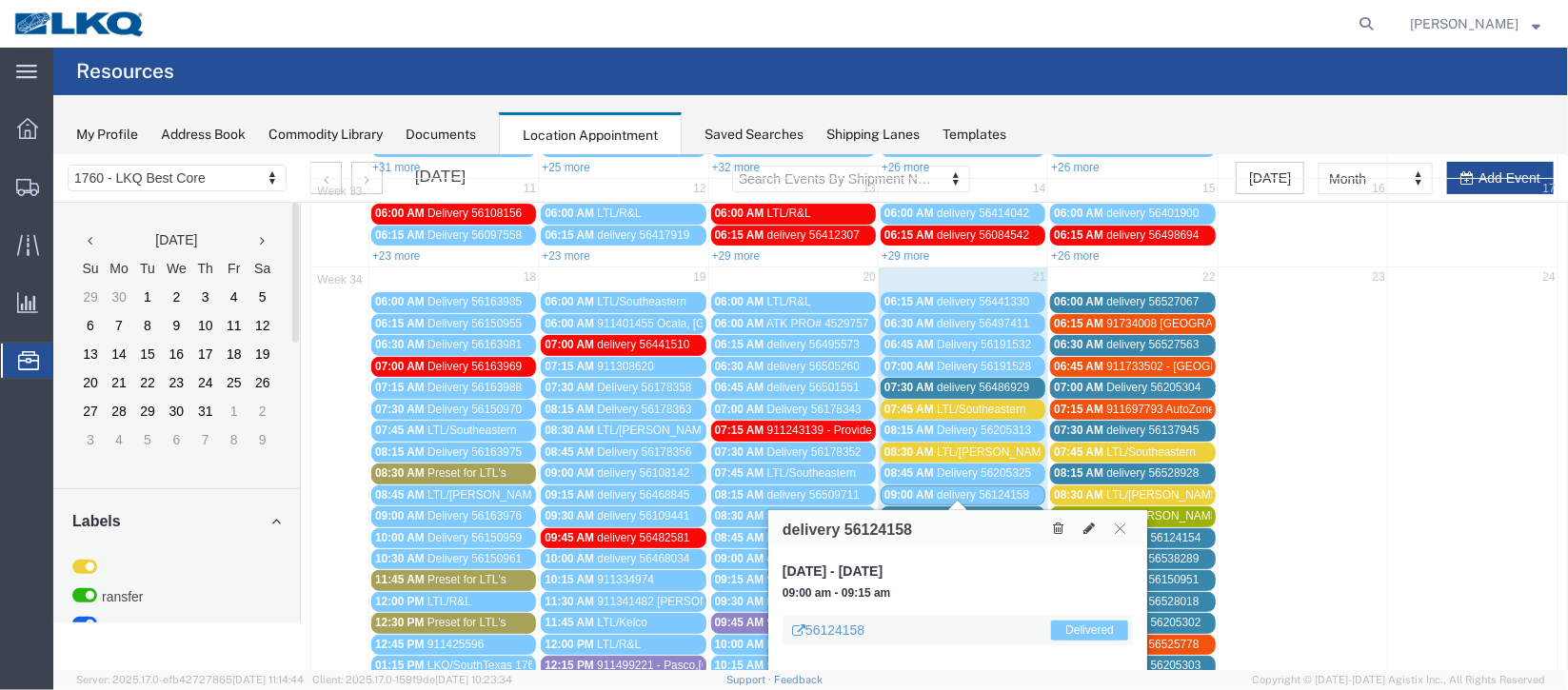
click at [1302, 17] on agx-global-search at bounding box center [1078, 24] width 609 height 48
click at [1353, 19] on icon at bounding box center [1366, 24] width 27 height 27
click at [983, 24] on input "search" at bounding box center [1064, 24] width 579 height 46
type input "56124158"
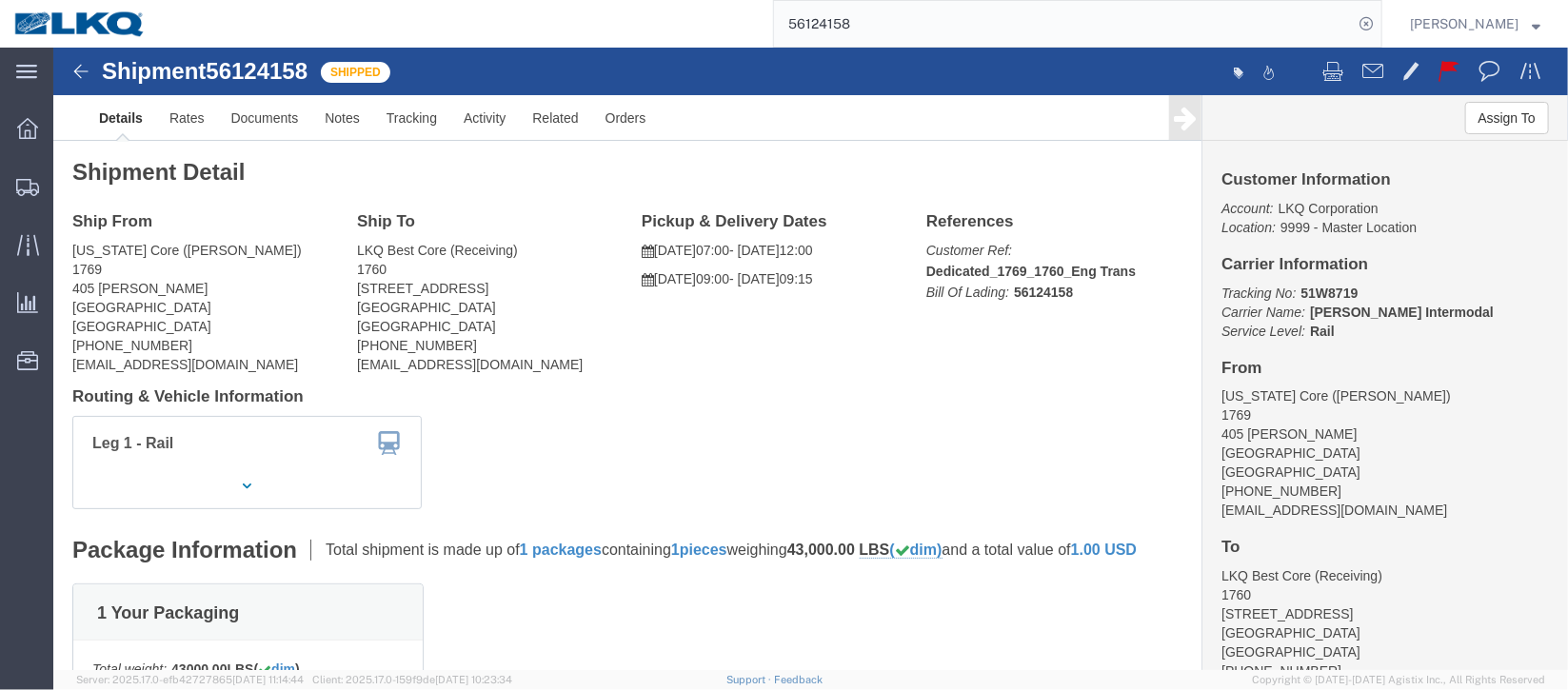
click p "[DATE] 07:00 - [DATE] 12:00"
click p "[DATE] 09:00 - [DATE] 09:15"
click icon
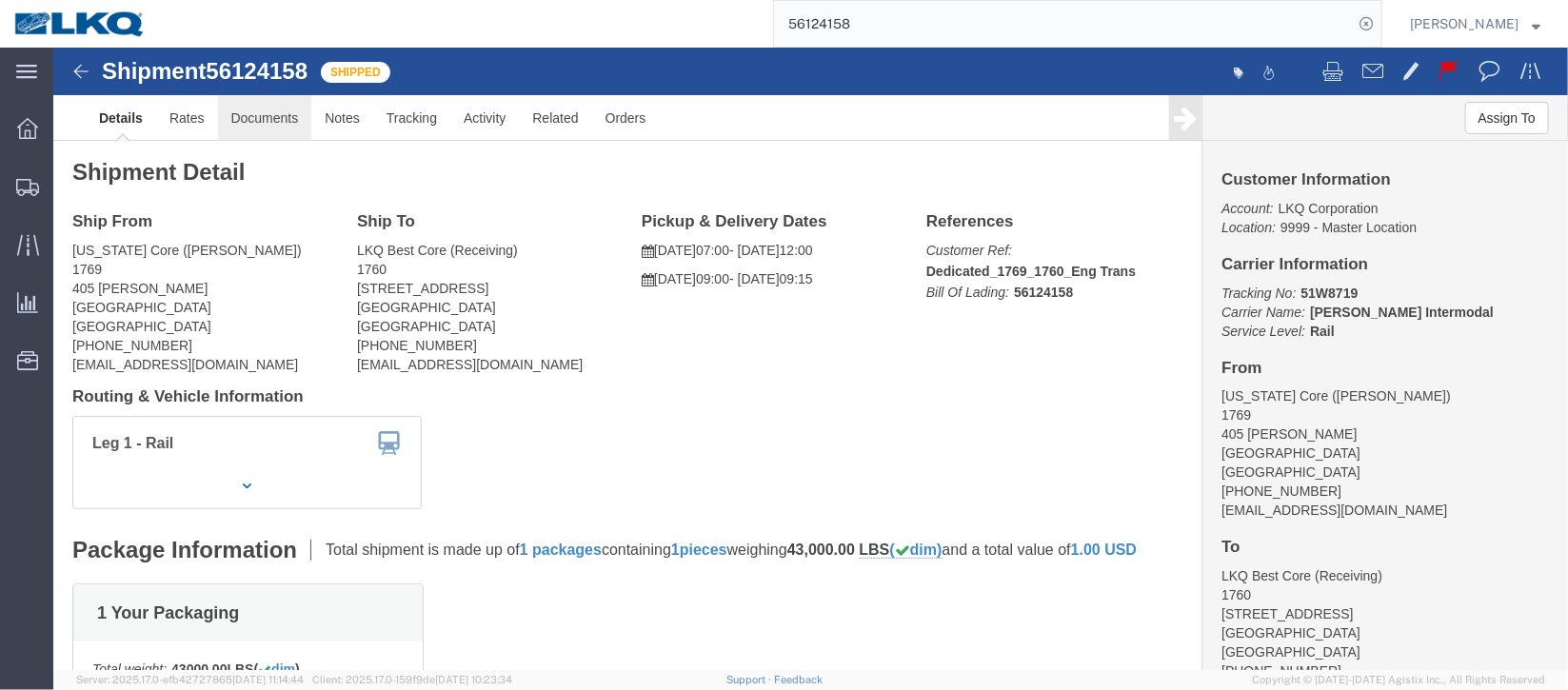
click link "Documents"
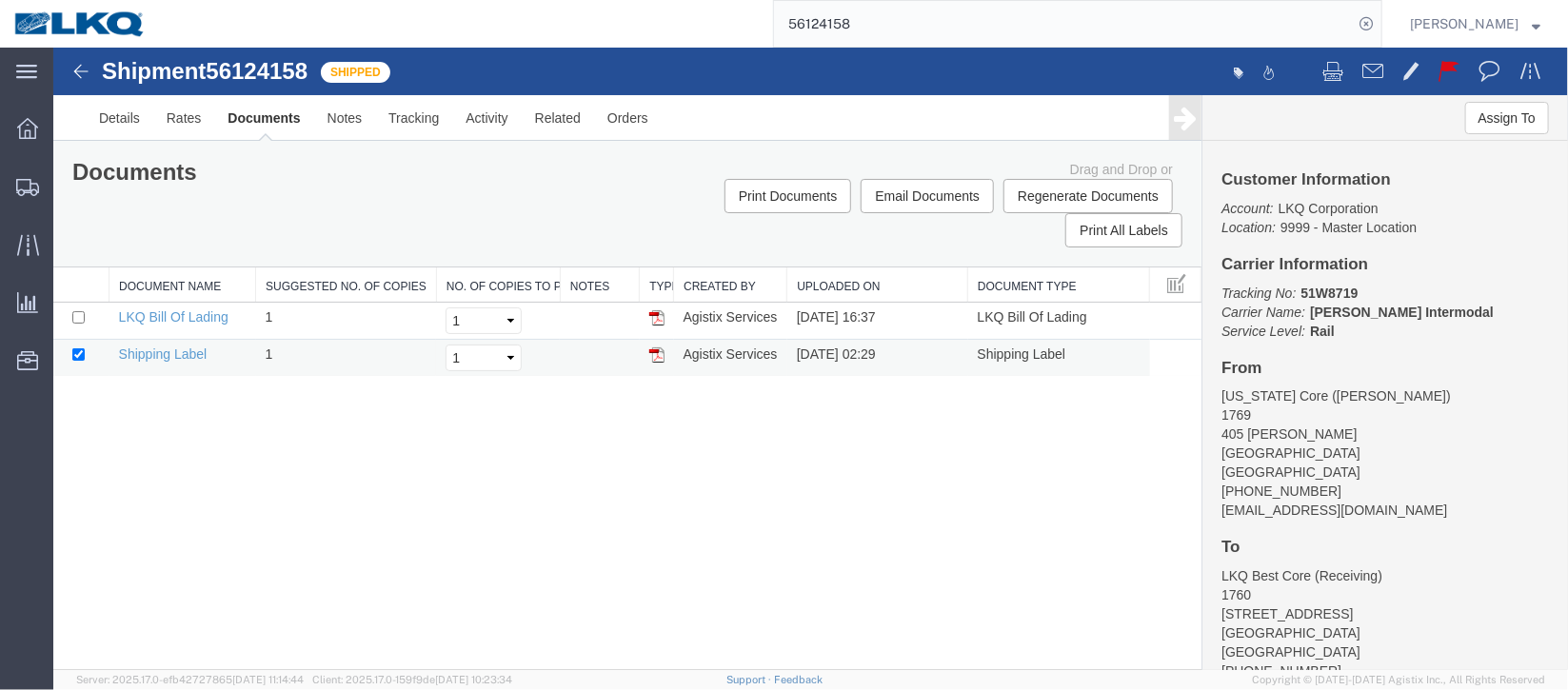
click at [734, 352] on td "Agistix Services" at bounding box center [730, 357] width 113 height 37
click at [647, 349] on td at bounding box center [656, 357] width 34 height 37
click at [655, 350] on img at bounding box center [656, 353] width 15 height 15
click at [653, 310] on img at bounding box center [656, 316] width 15 height 15
click at [783, 191] on button "Print Documents" at bounding box center [786, 195] width 126 height 34
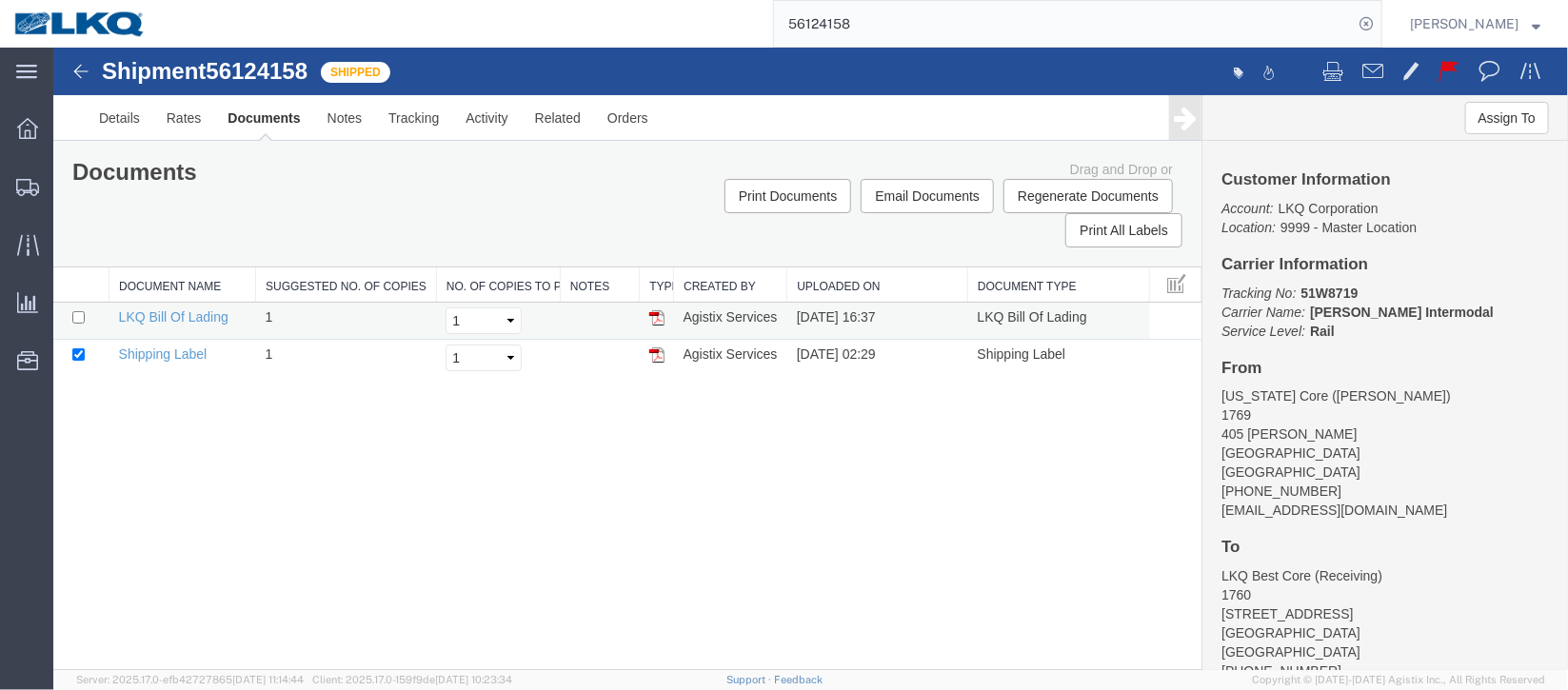
click at [653, 315] on img at bounding box center [656, 316] width 15 height 15
click at [0, 0] on span "Location Appointment" at bounding box center [0, 0] width 0 height 0
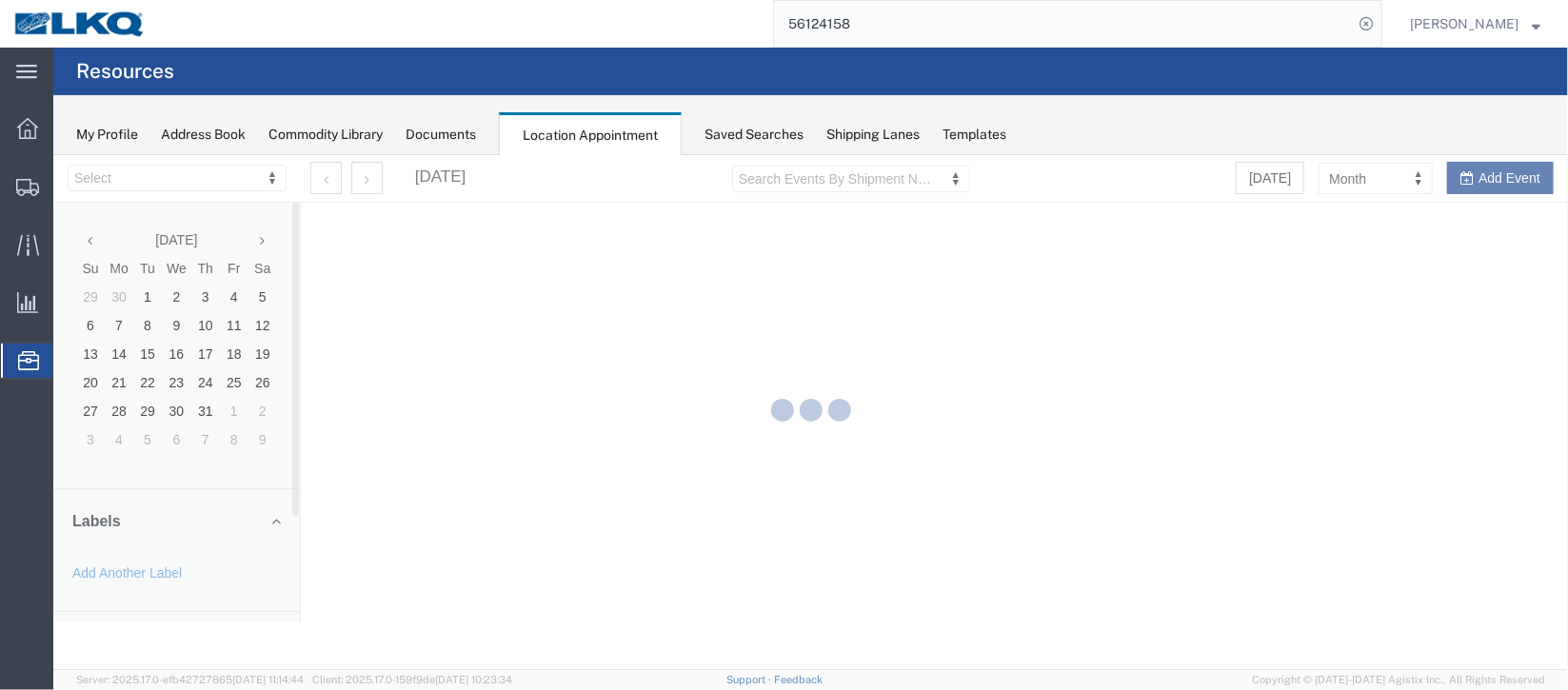
select select "27634"
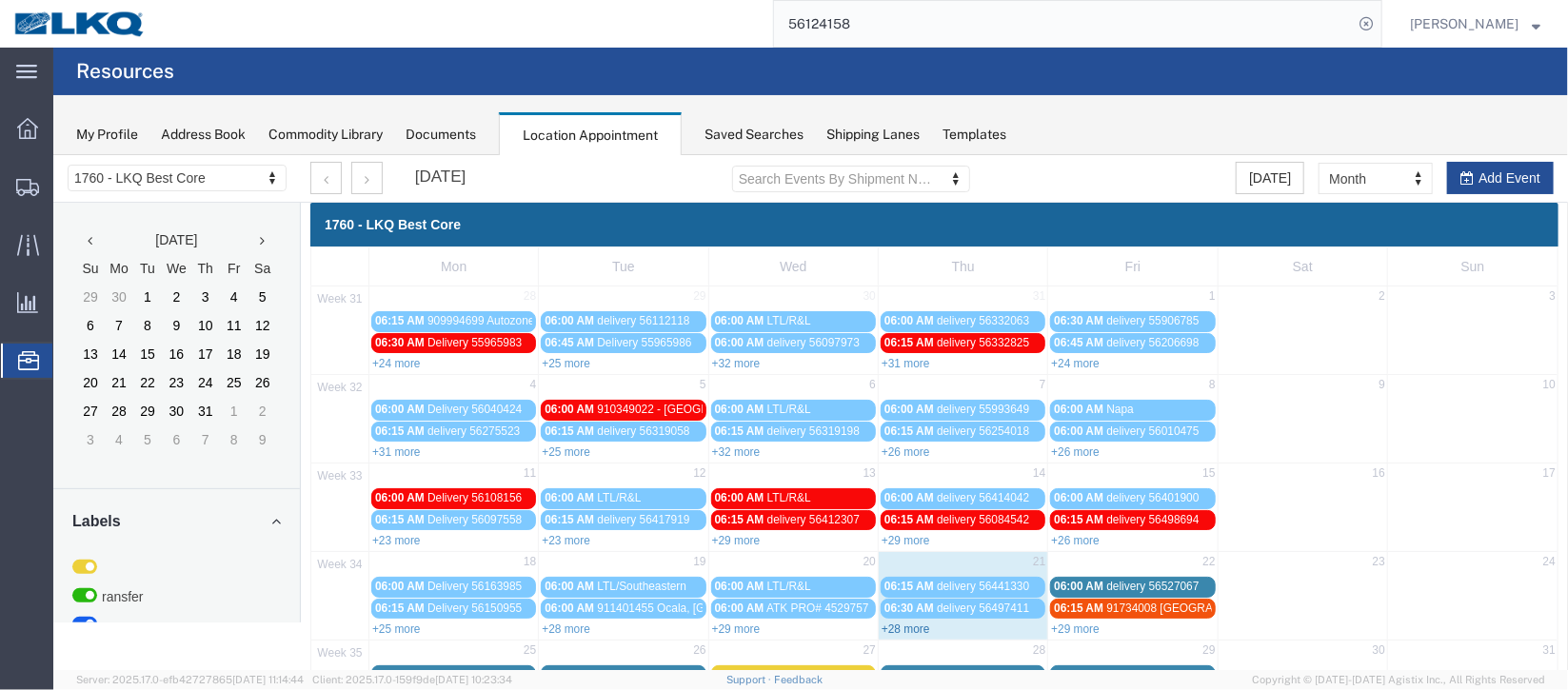
click at [890, 625] on link "+28 more" at bounding box center [904, 627] width 49 height 13
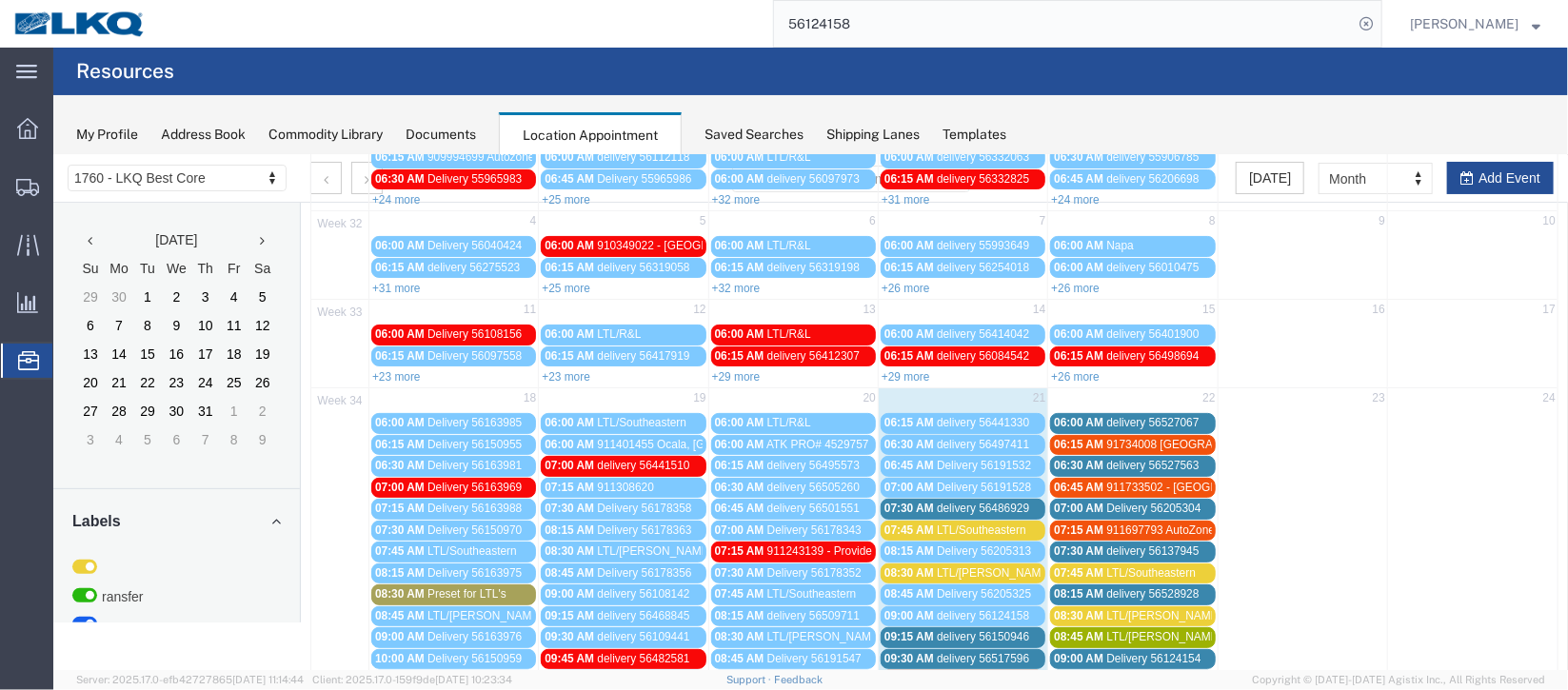
scroll to position [284, 0]
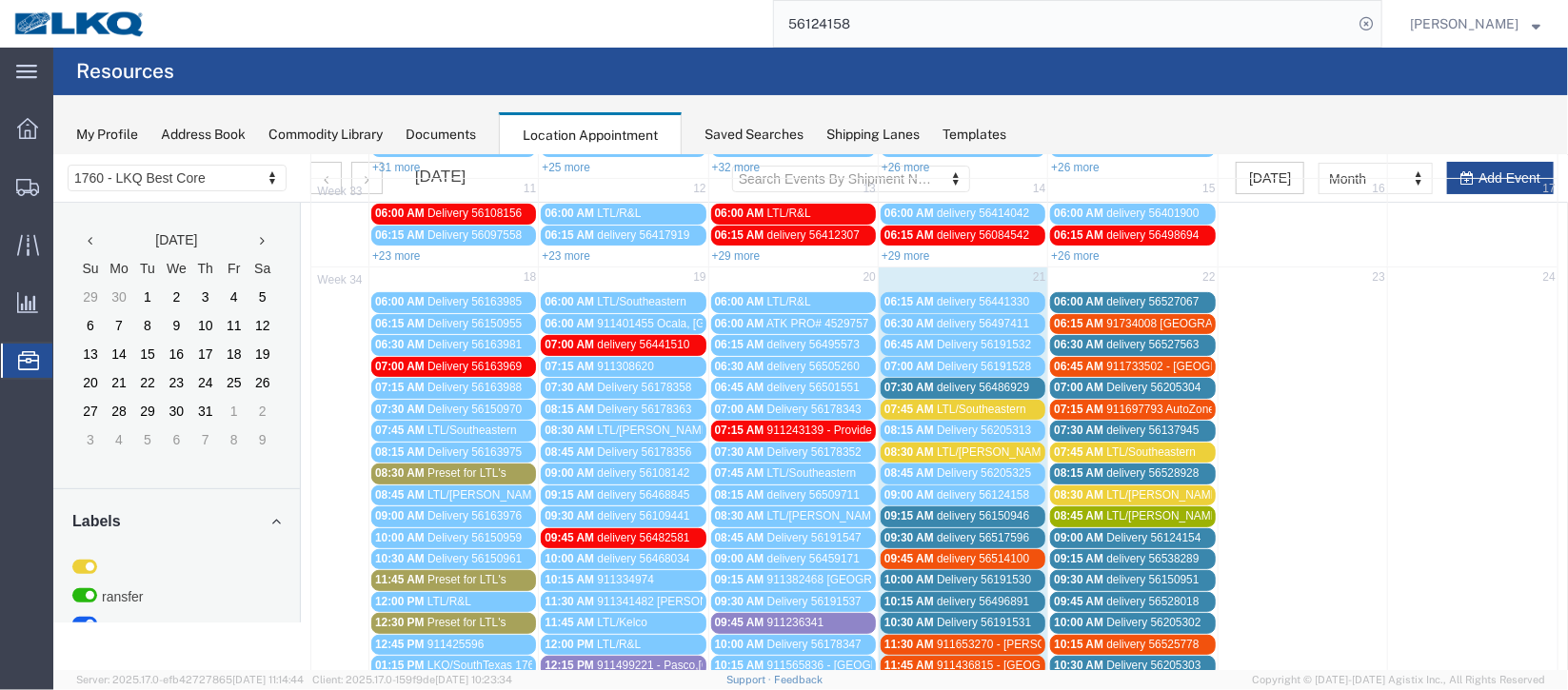
click at [994, 508] on span "delivery 56150946" at bounding box center [982, 514] width 93 height 13
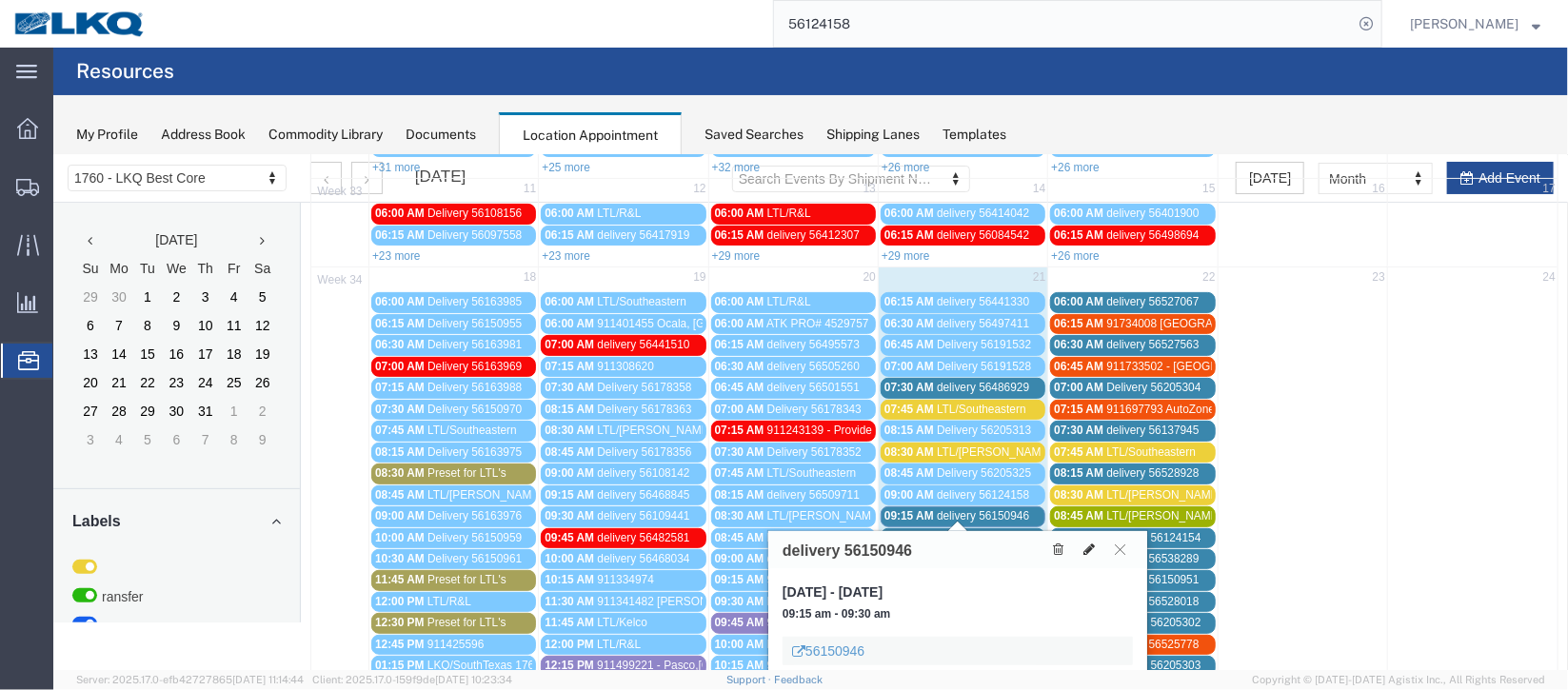
click at [1092, 546] on icon at bounding box center [1087, 547] width 11 height 13
select select "1"
select select
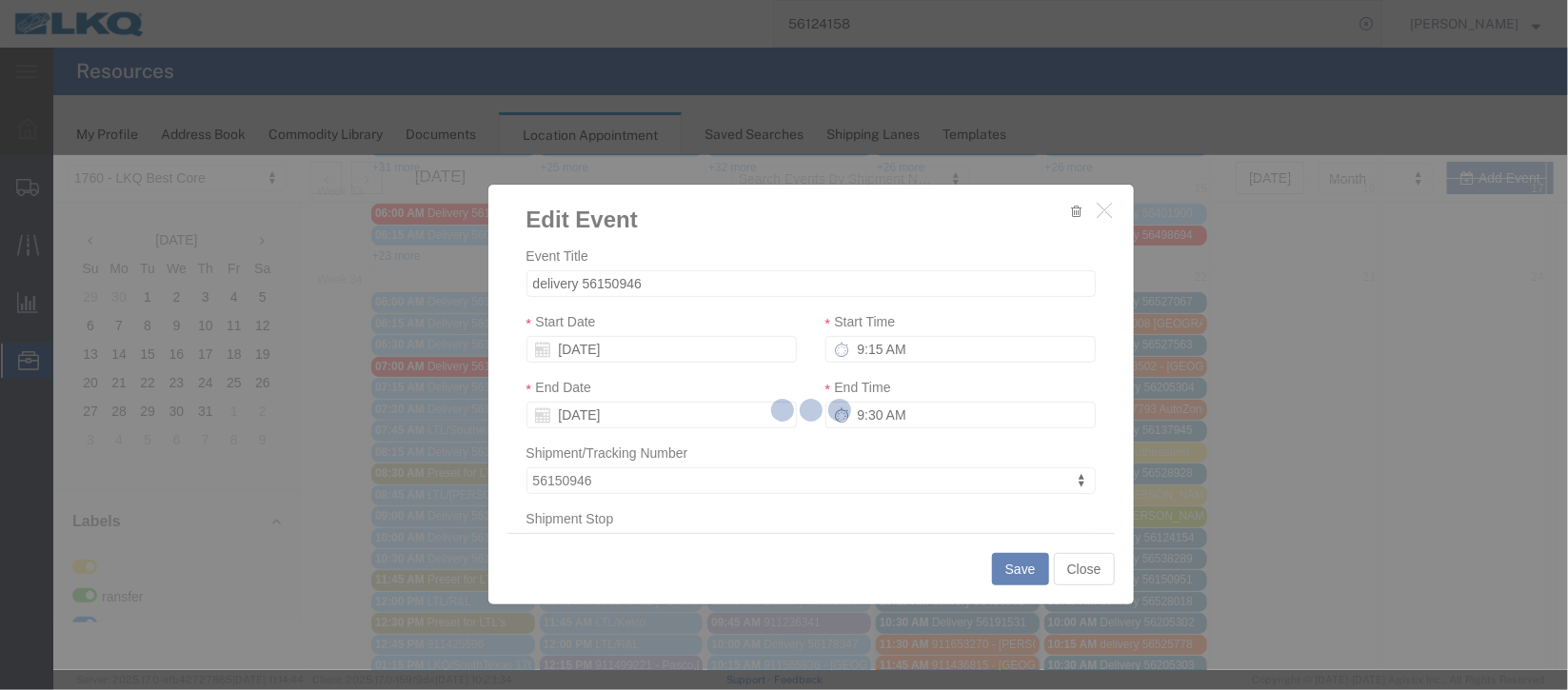
select select
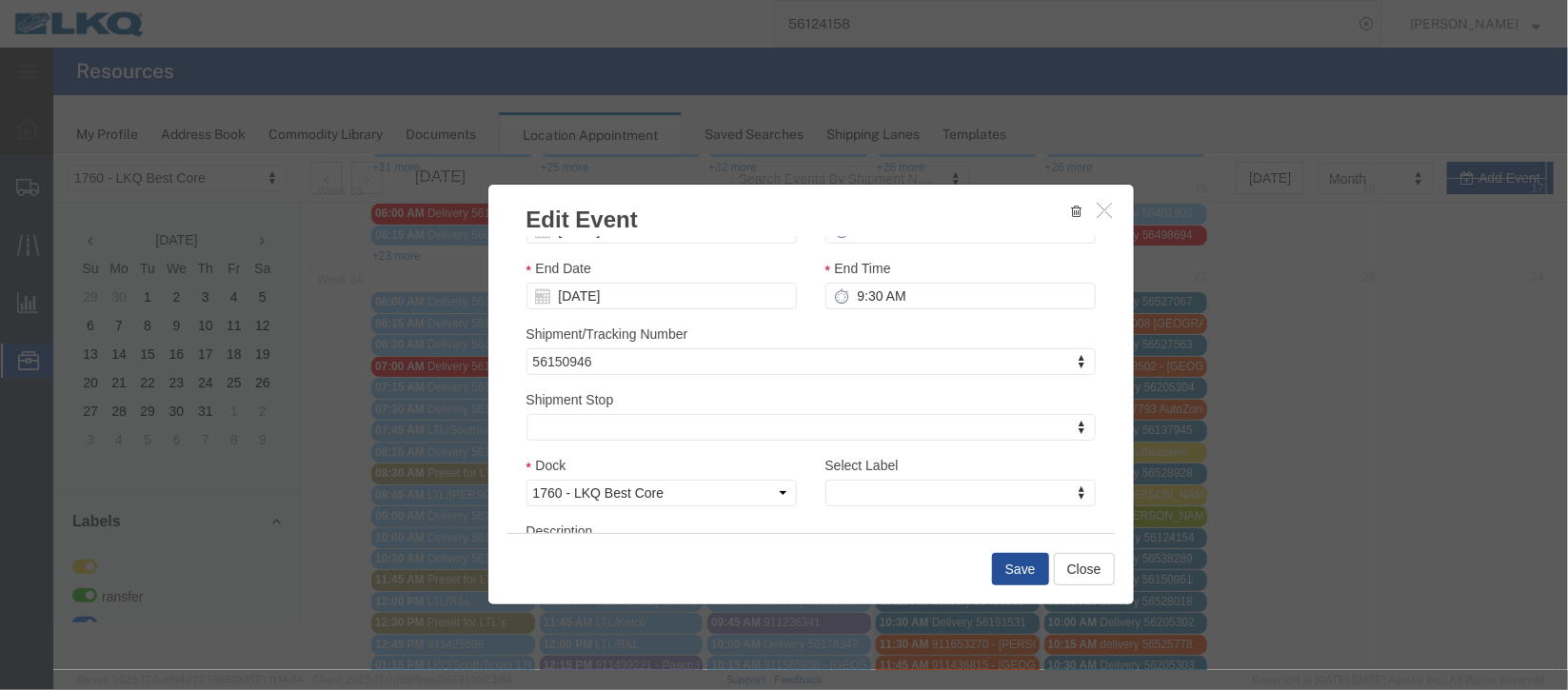
scroll to position [243, 0]
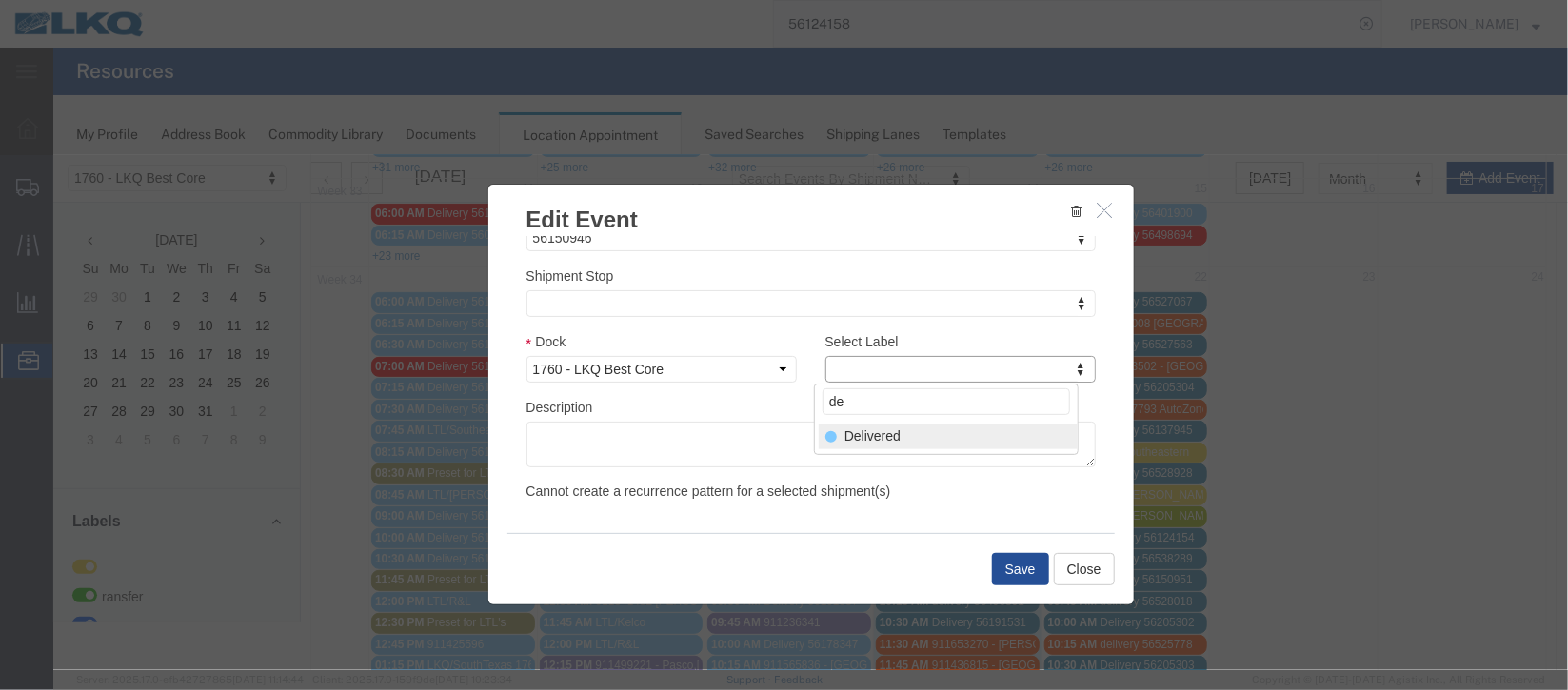
type input "de"
select select "40"
click at [1001, 573] on button "Save" at bounding box center [1019, 568] width 57 height 33
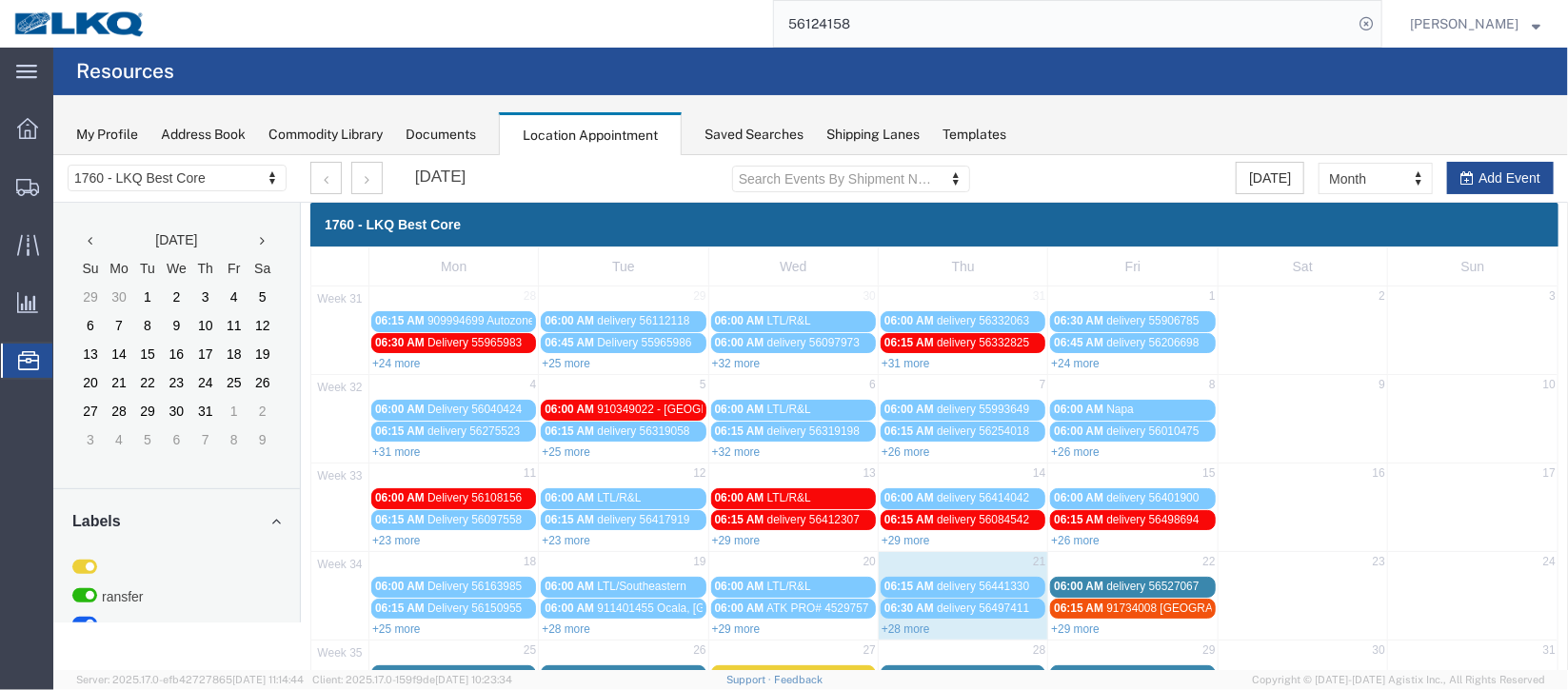
scroll to position [162, 0]
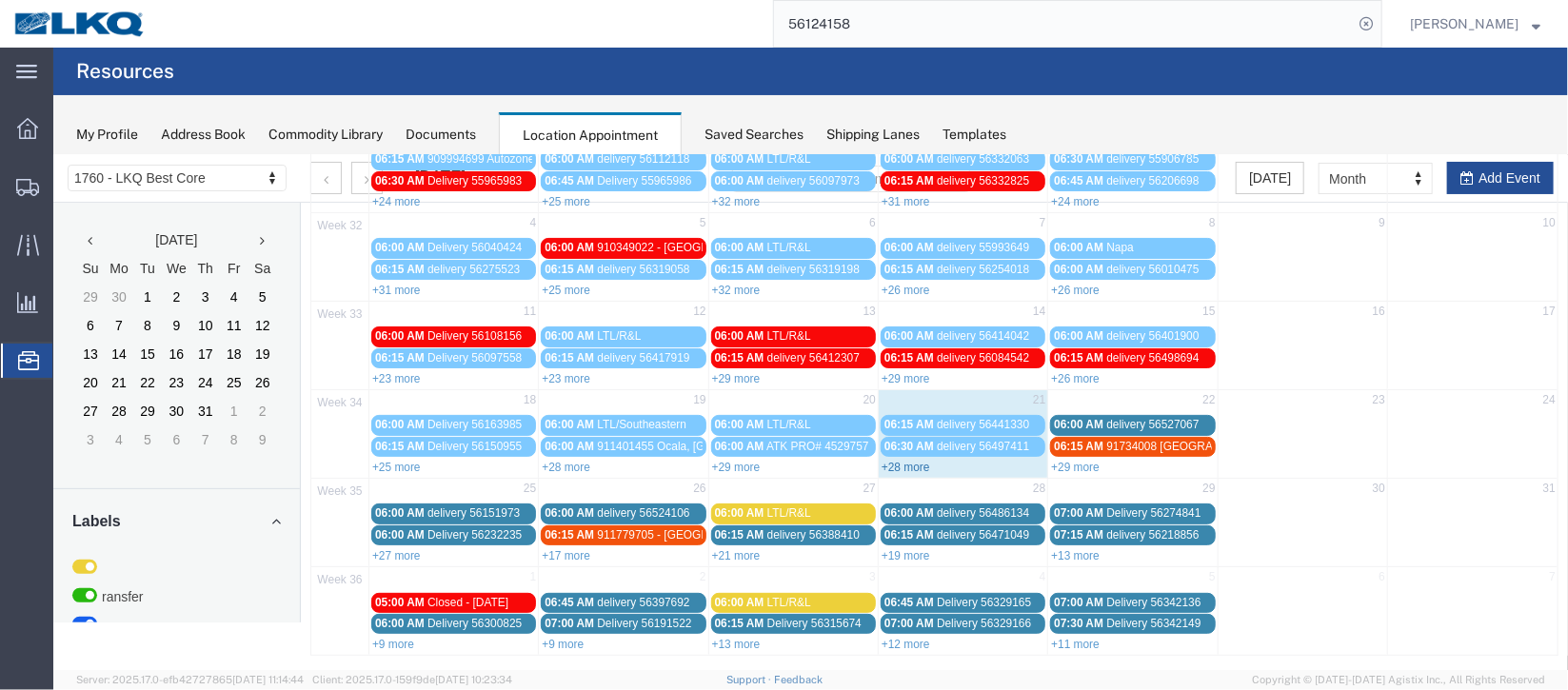
click at [920, 463] on link "+28 more" at bounding box center [904, 465] width 49 height 13
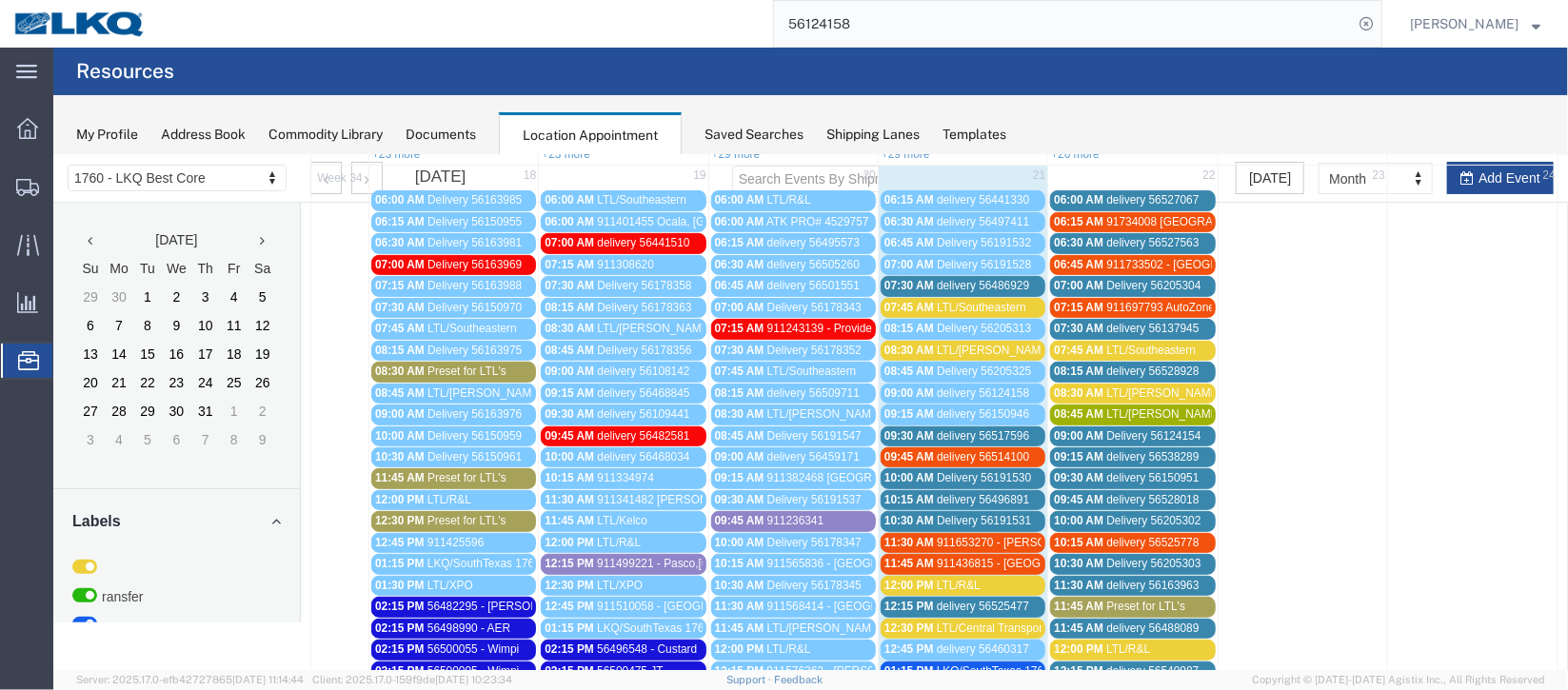
scroll to position [447, 0]
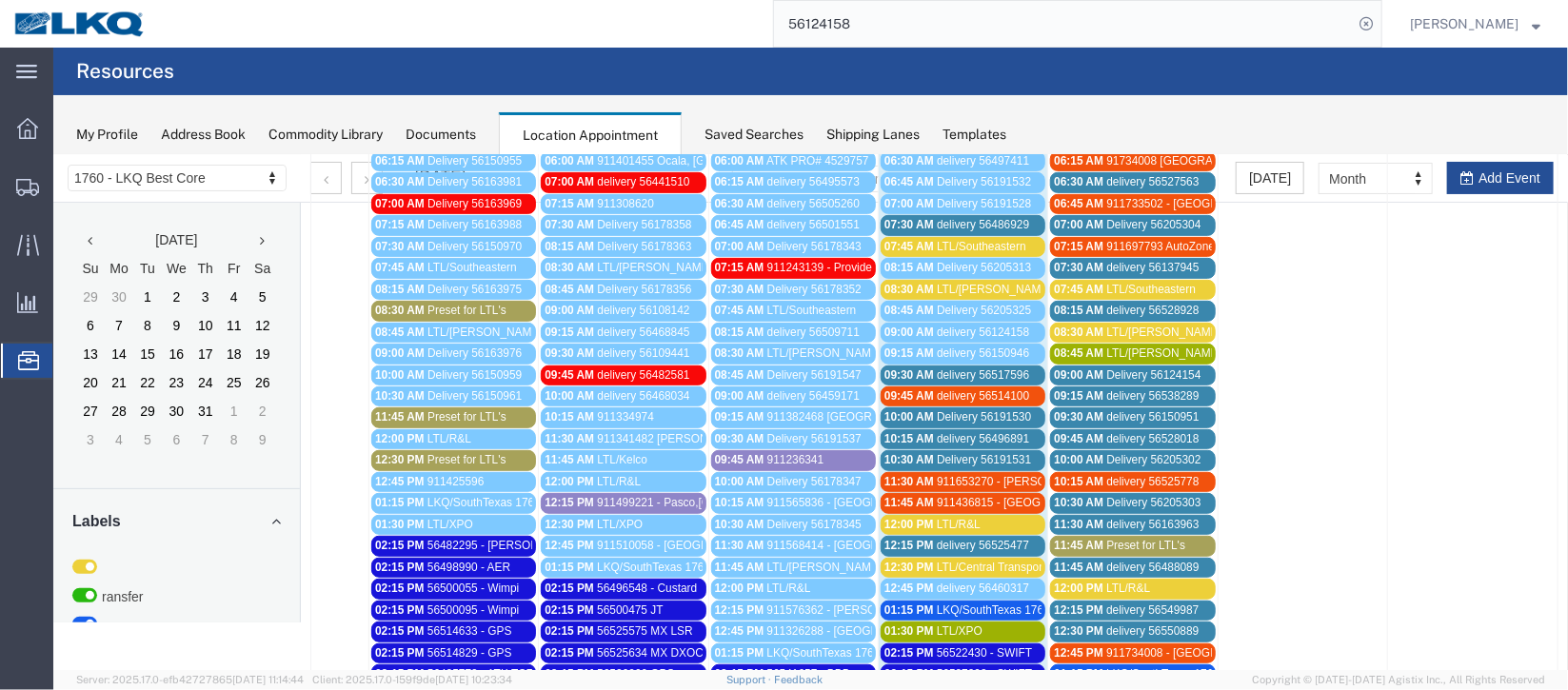
click at [1026, 367] on div "09:30 AM delivery 56517596" at bounding box center [962, 374] width 157 height 14
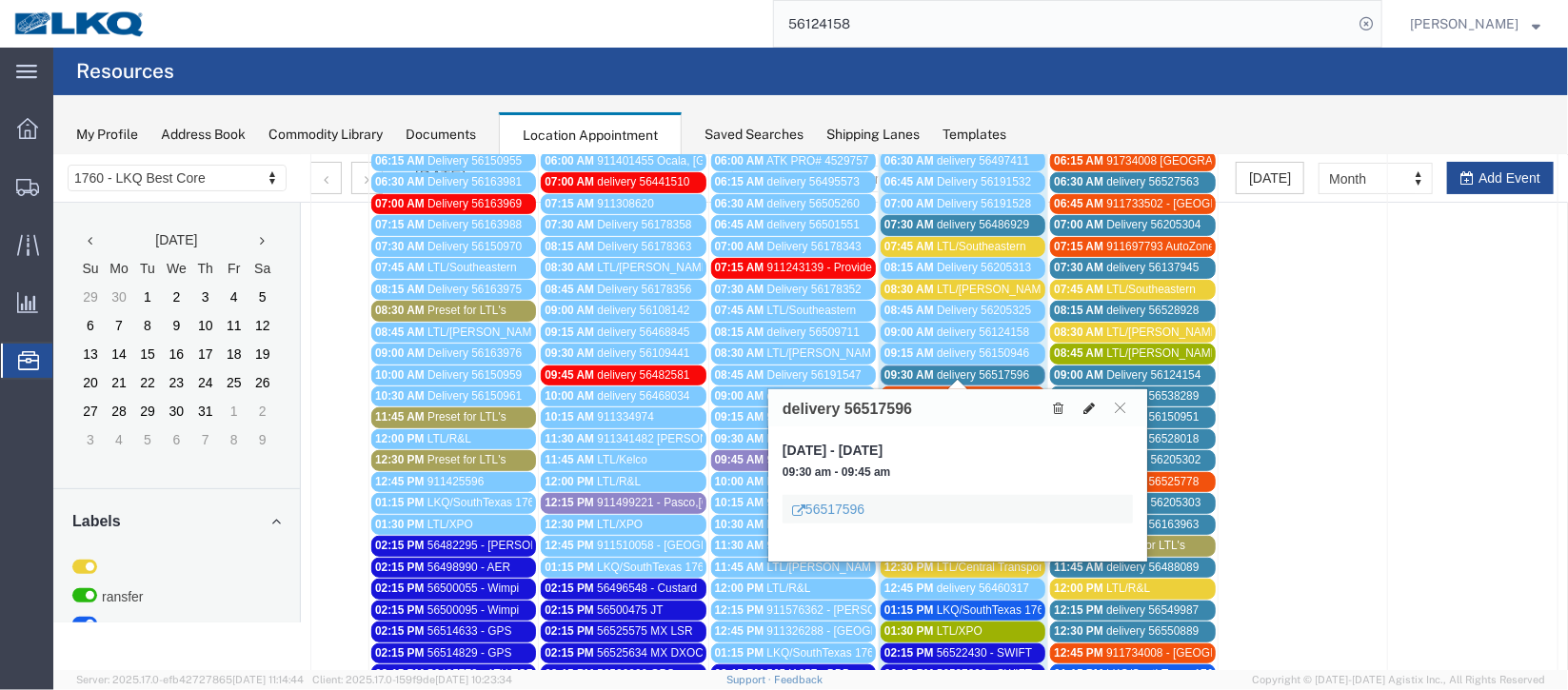
click at [1087, 403] on icon at bounding box center [1087, 407] width 11 height 13
select select "100"
select select "1"
select select
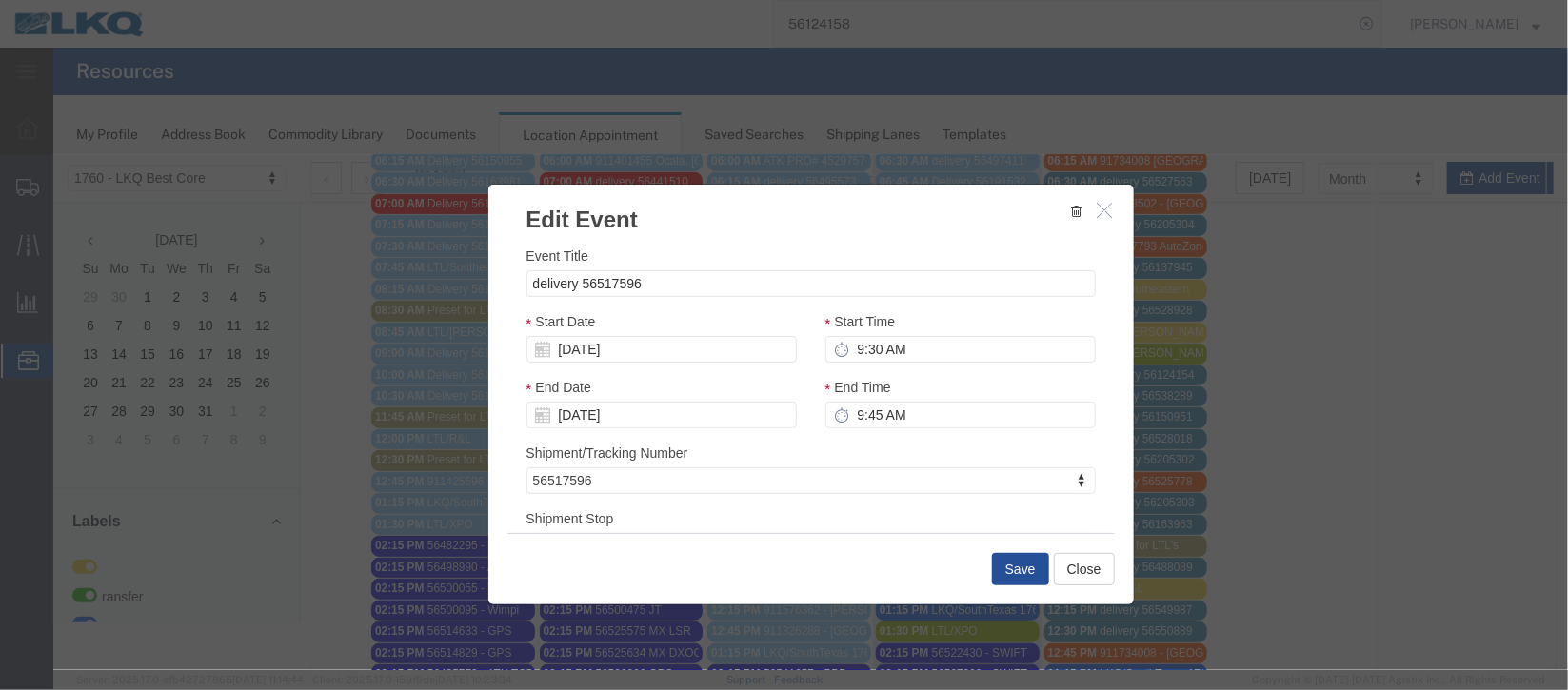
scroll to position [243, 0]
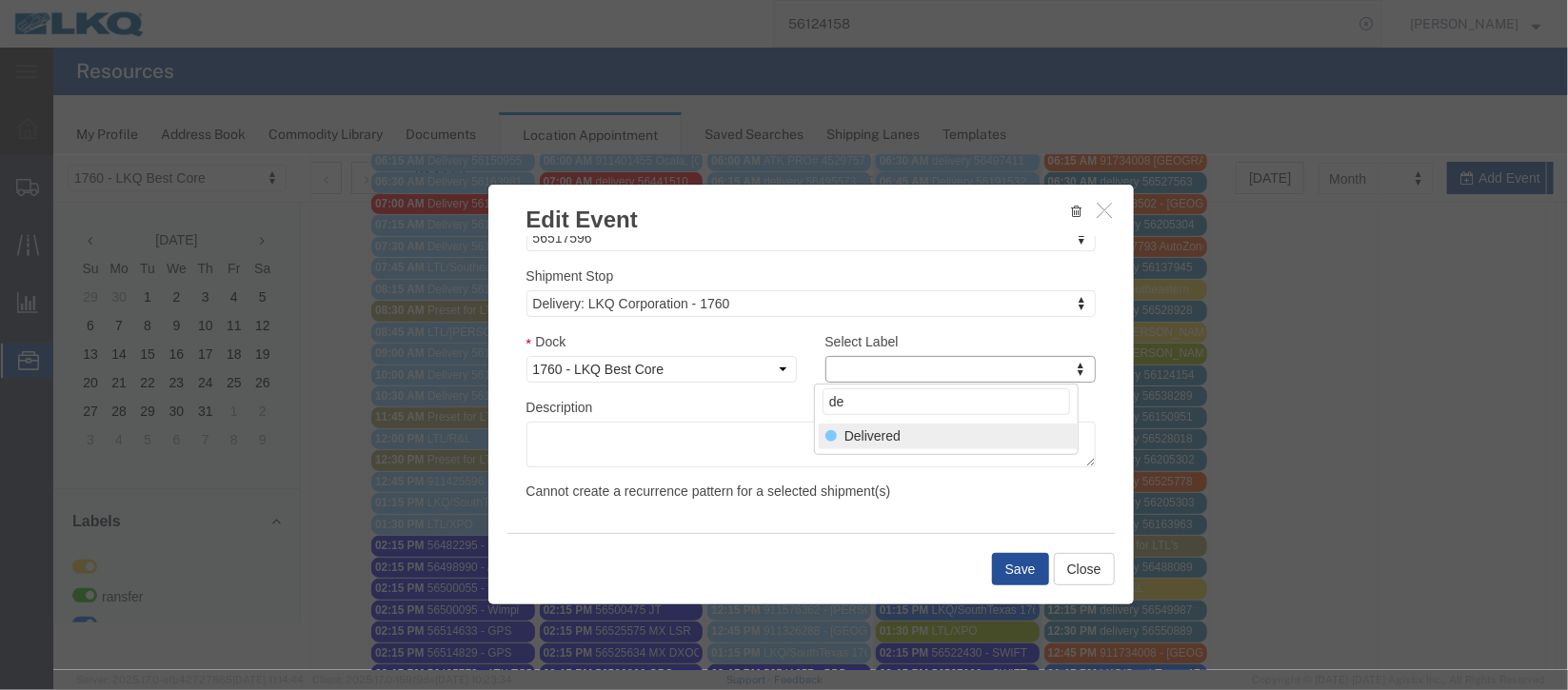
type input "de"
select select "40"
click at [1009, 577] on button "Save" at bounding box center [1019, 568] width 57 height 33
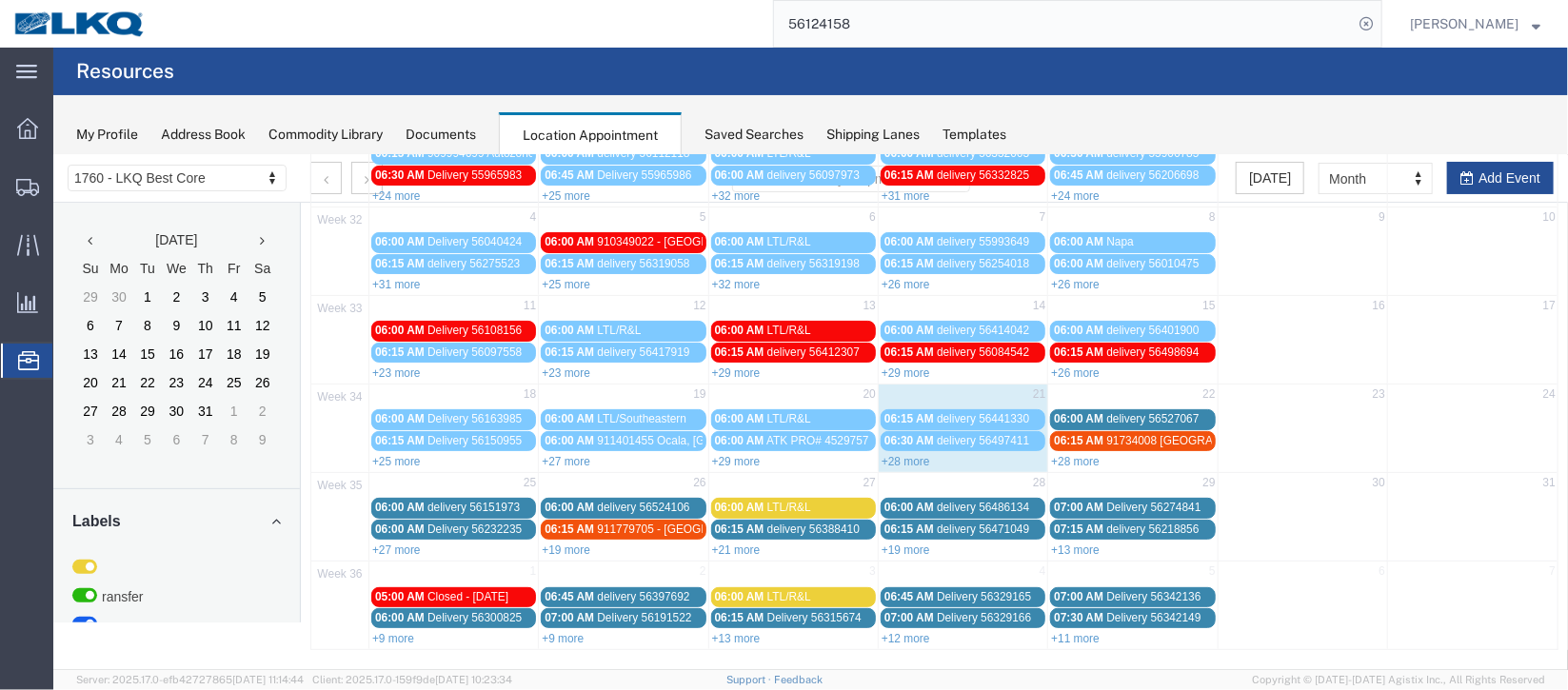
scroll to position [0, 0]
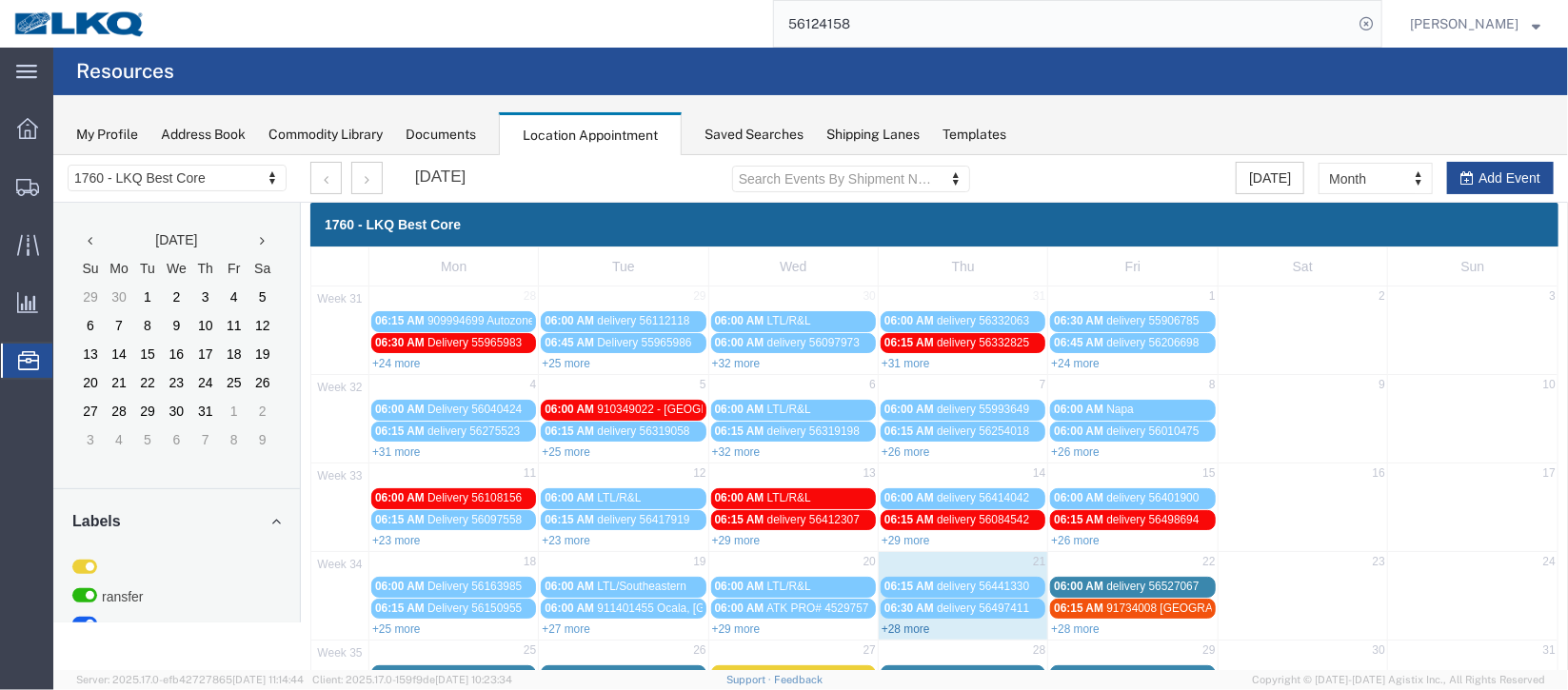
click at [915, 621] on link "+28 more" at bounding box center [904, 627] width 49 height 13
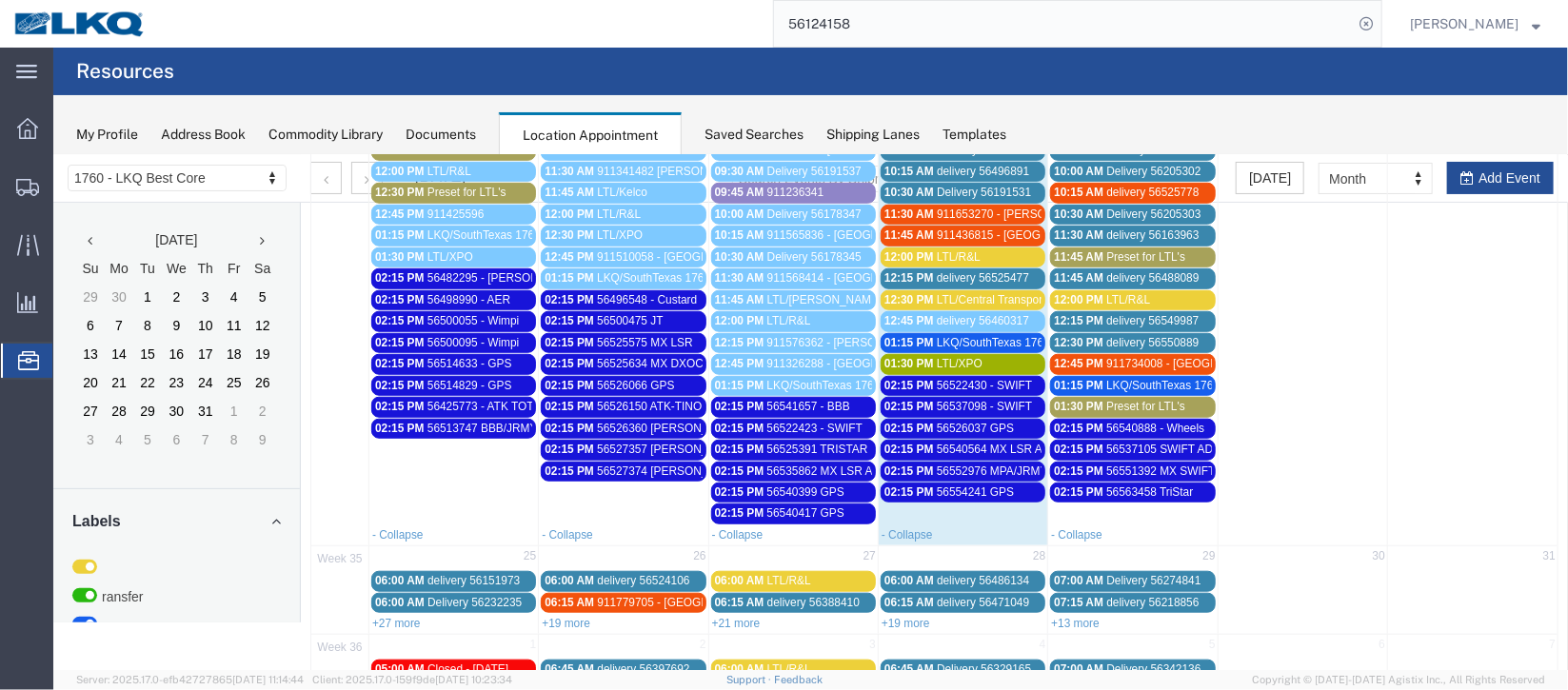
scroll to position [774, 0]
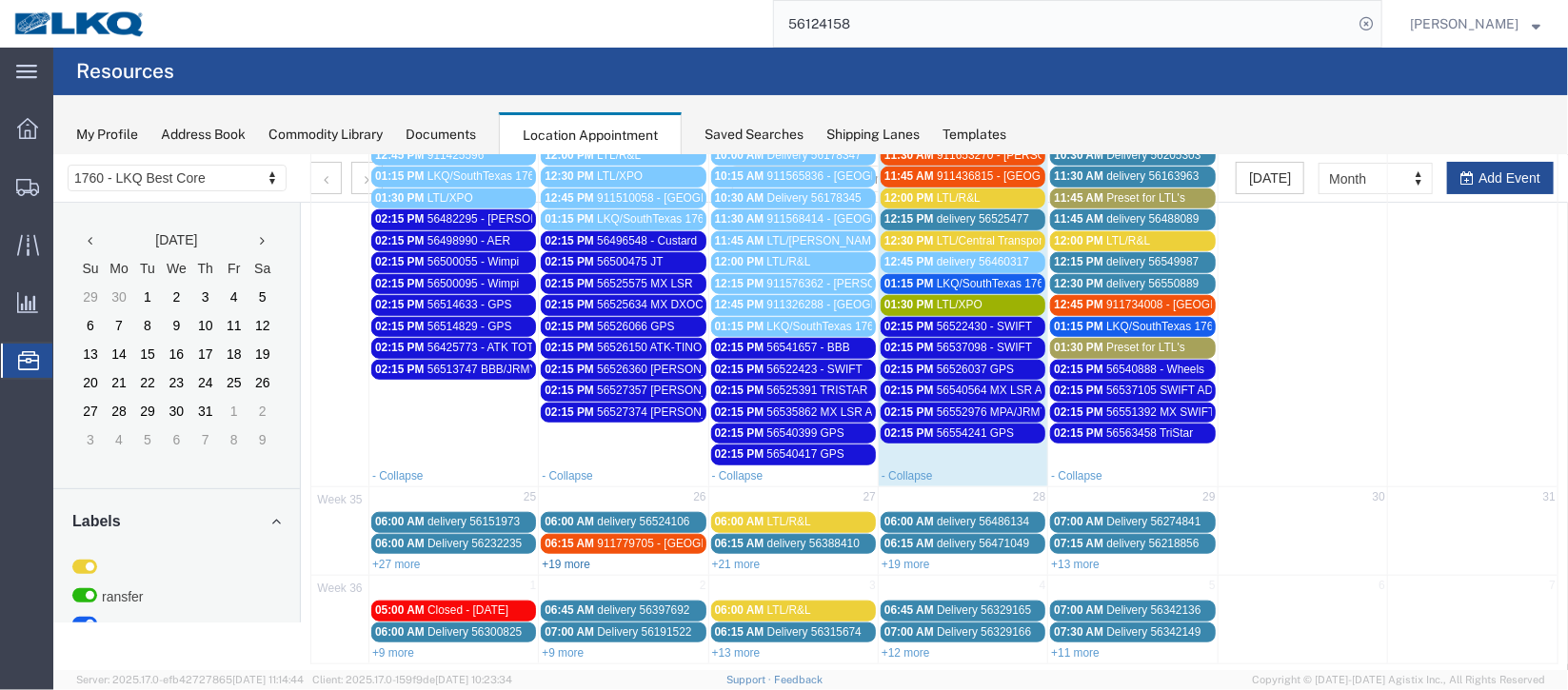
click at [586, 557] on link "+19 more" at bounding box center [565, 563] width 49 height 13
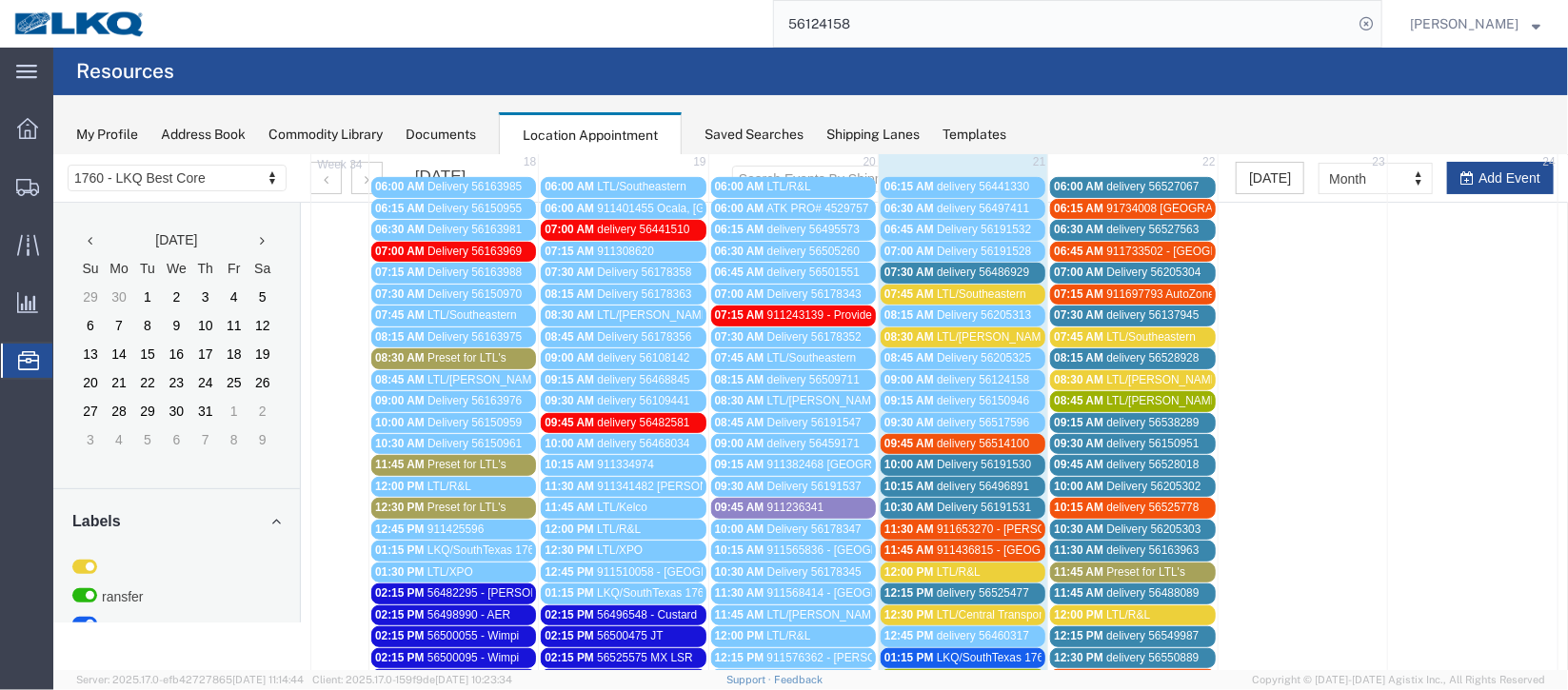
scroll to position [203, 0]
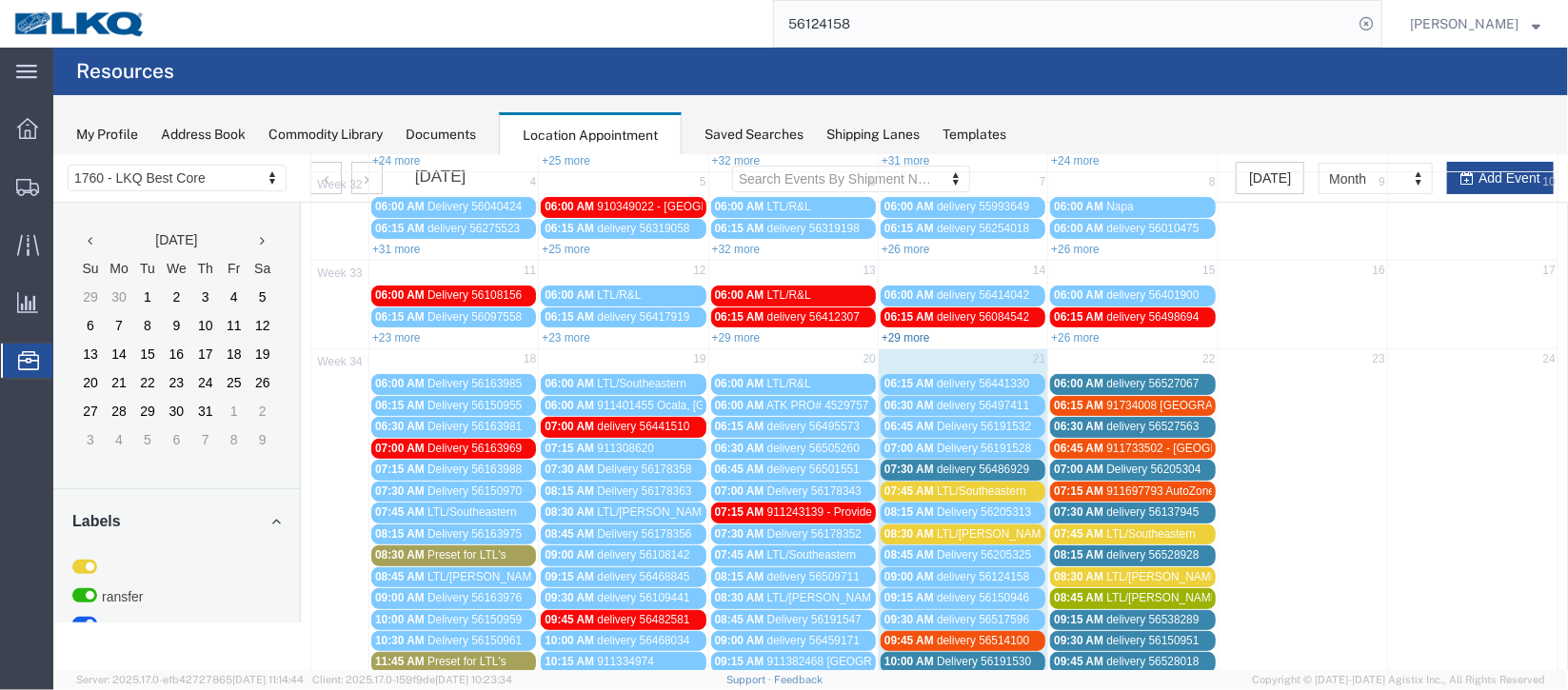
click at [901, 330] on link "+29 more" at bounding box center [904, 336] width 49 height 13
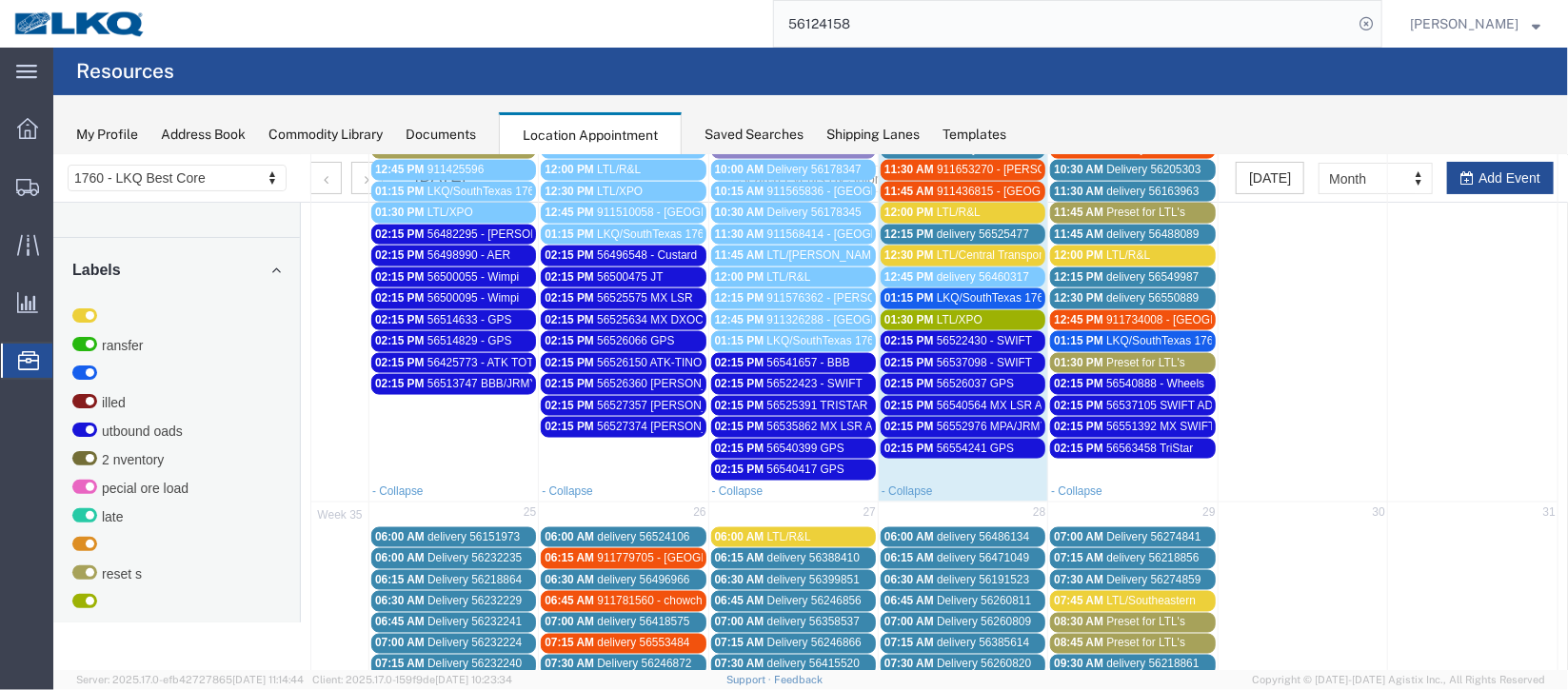
scroll to position [1284, 0]
